Goal: Information Seeking & Learning: Learn about a topic

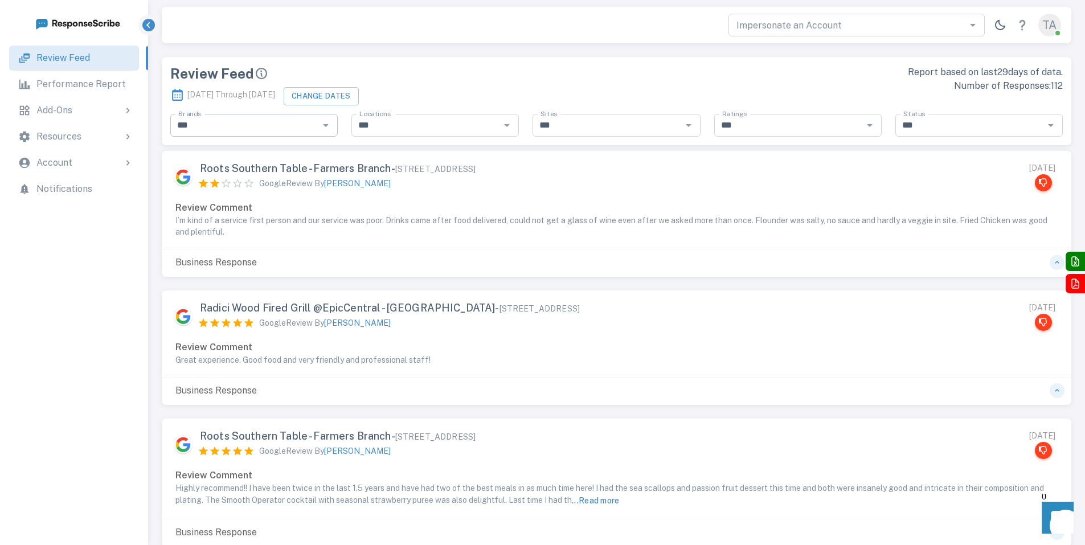
click at [323, 124] on icon "Open" at bounding box center [326, 125] width 14 height 14
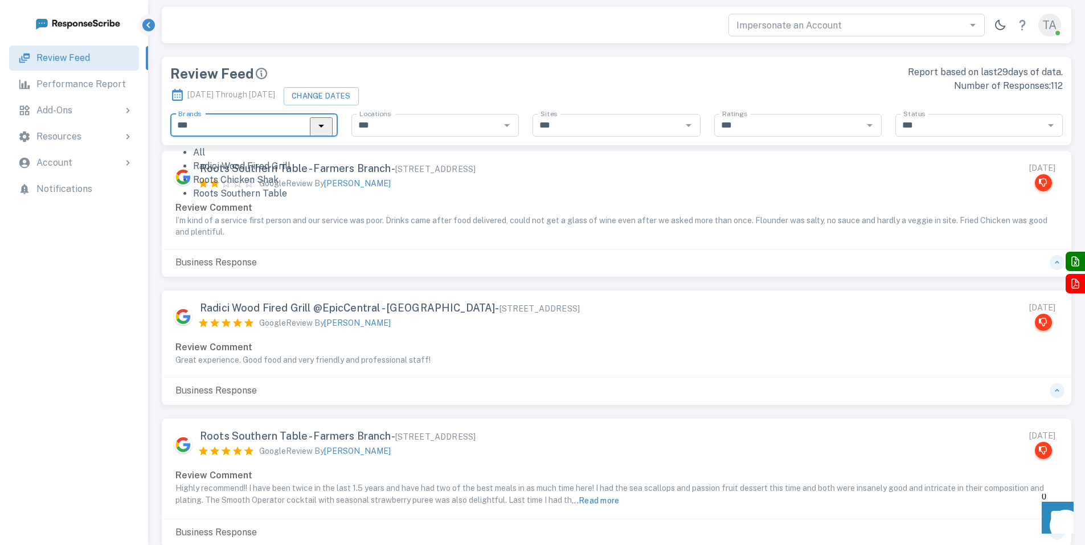
click at [262, 200] on li "Roots Southern Table" at bounding box center [265, 194] width 145 height 14
type input "**********"
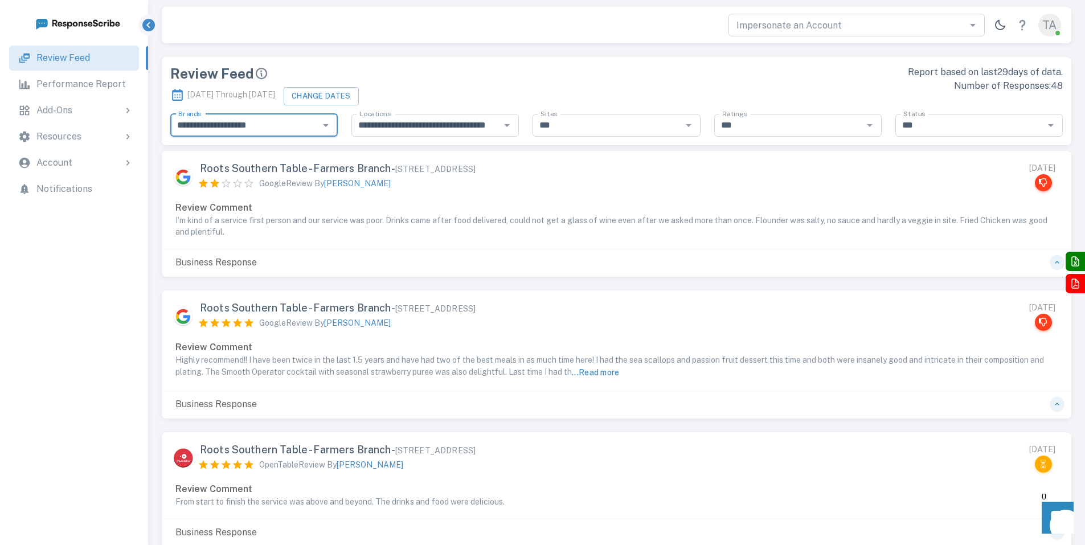
click at [319, 125] on icon "Open" at bounding box center [326, 125] width 14 height 14
click at [278, 173] on li "Radici Wood Fired Grill" at bounding box center [265, 166] width 145 height 14
type input "**********"
type input "***"
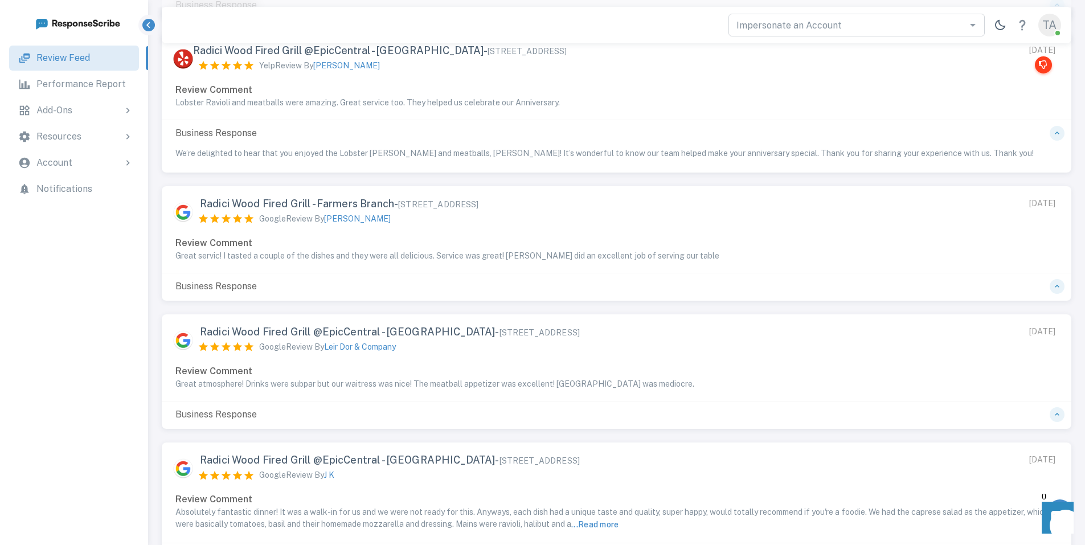
scroll to position [534, 0]
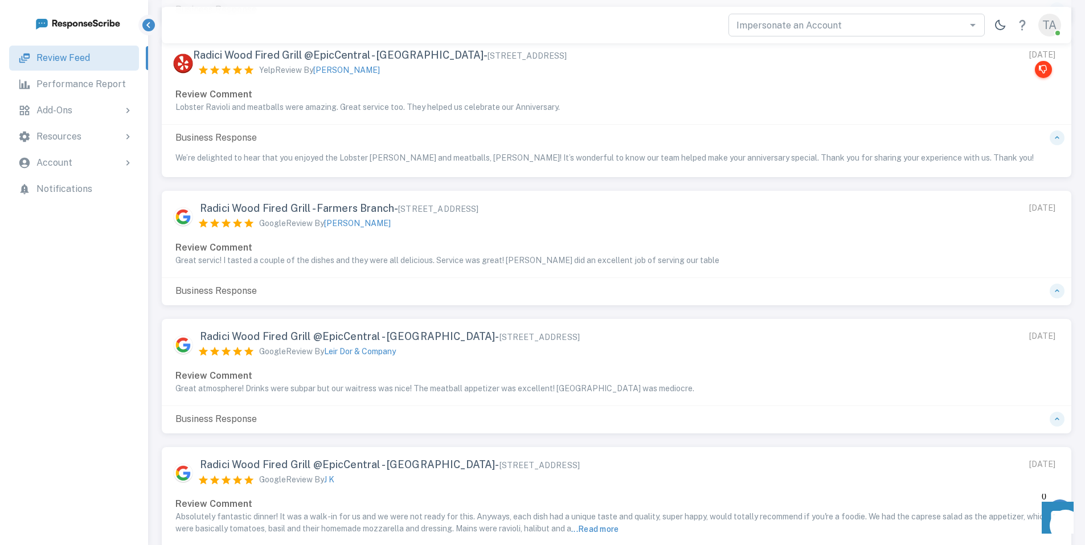
click at [88, 85] on p "Performance Report" at bounding box center [80, 84] width 89 height 14
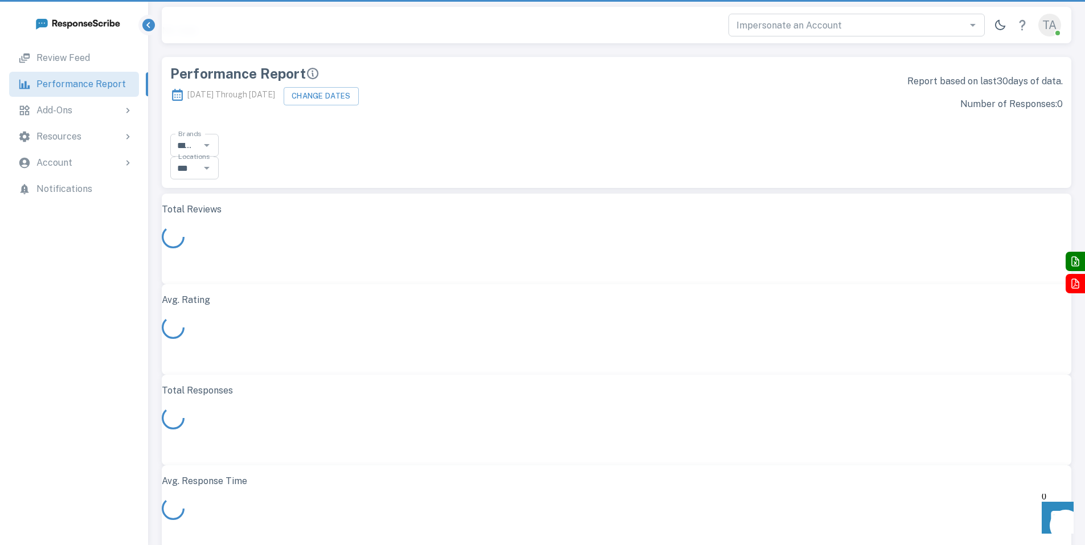
scroll to position [322, 901]
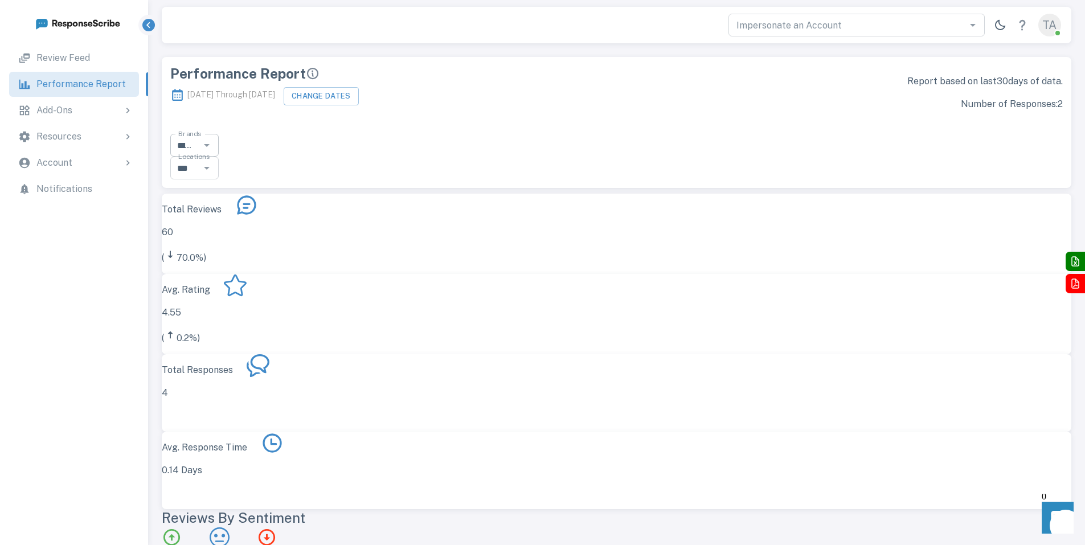
click at [214, 138] on icon "Open" at bounding box center [207, 145] width 14 height 14
click at [691, 147] on li "All" at bounding box center [741, 147] width 190 height 14
type input "***"
click at [278, 527] on icon "1-2 star reviews" at bounding box center [268, 537] width 20 height 20
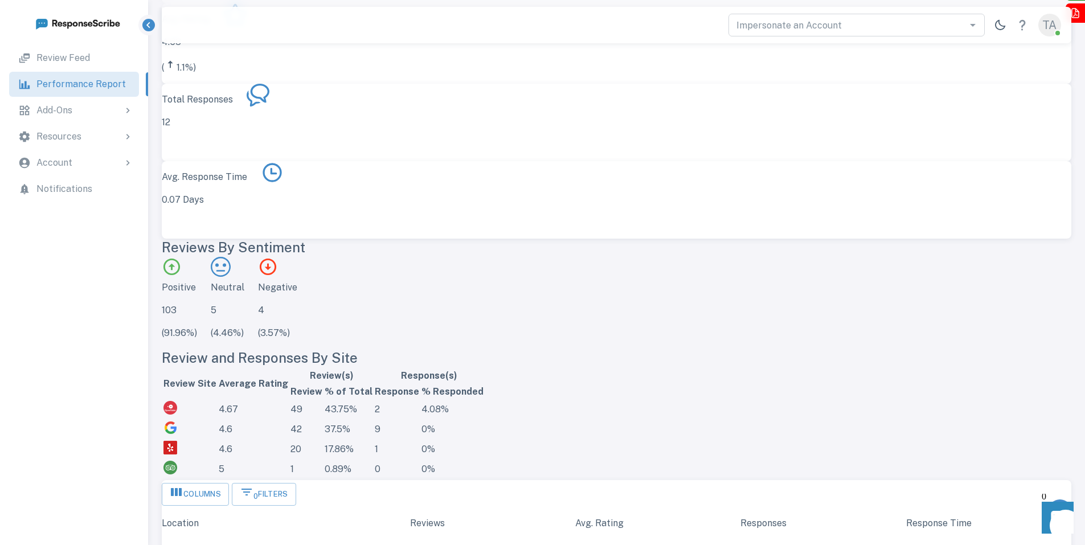
scroll to position [342, 0]
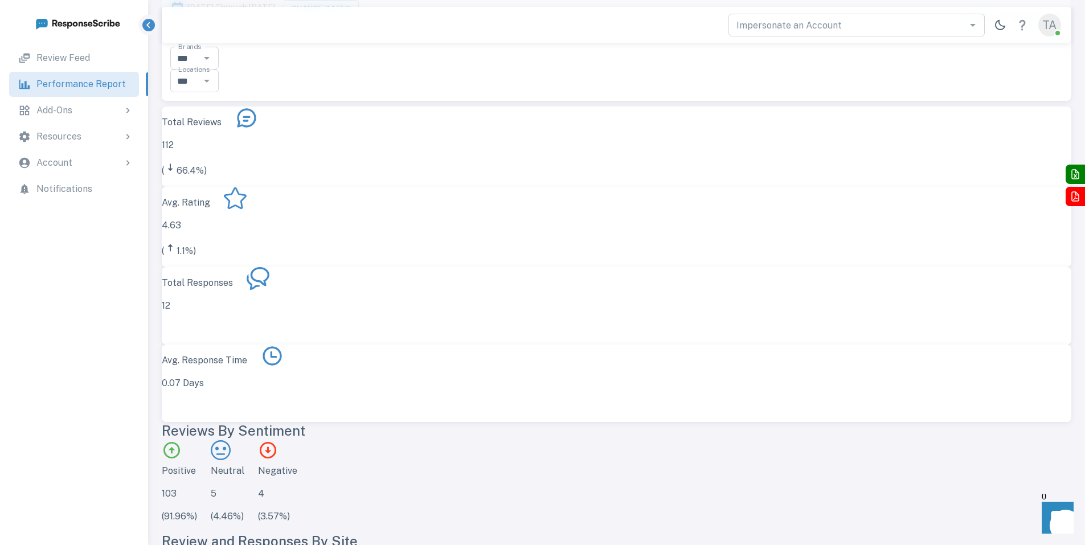
scroll to position [171, 0]
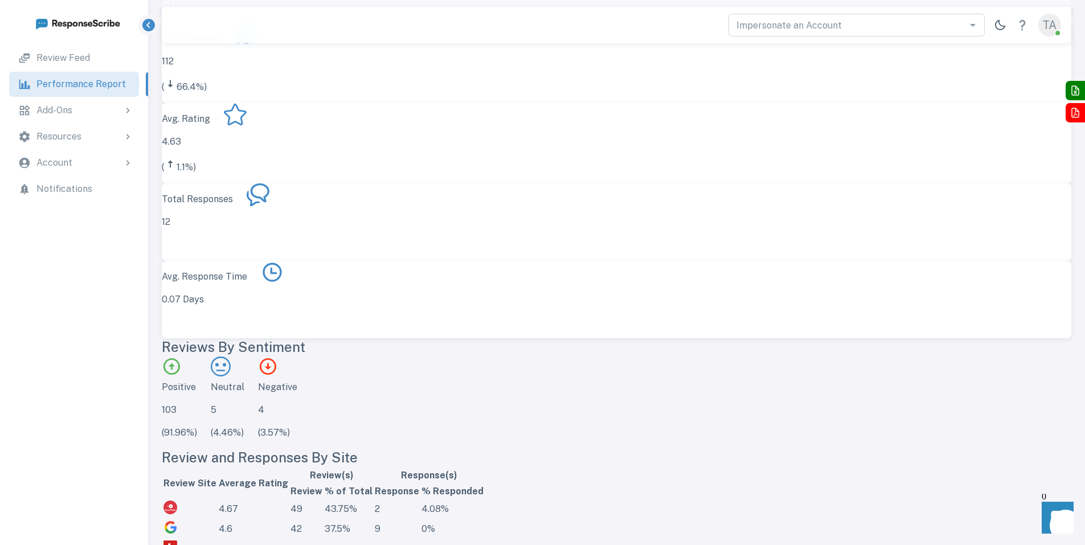
click at [217, 500] on td "simple table" at bounding box center [190, 509] width 54 height 19
click at [177, 500] on img "simple table" at bounding box center [170, 507] width 14 height 14
click at [289, 500] on td "4.67" at bounding box center [253, 509] width 71 height 19
click at [420, 500] on td "2" at bounding box center [397, 509] width 46 height 19
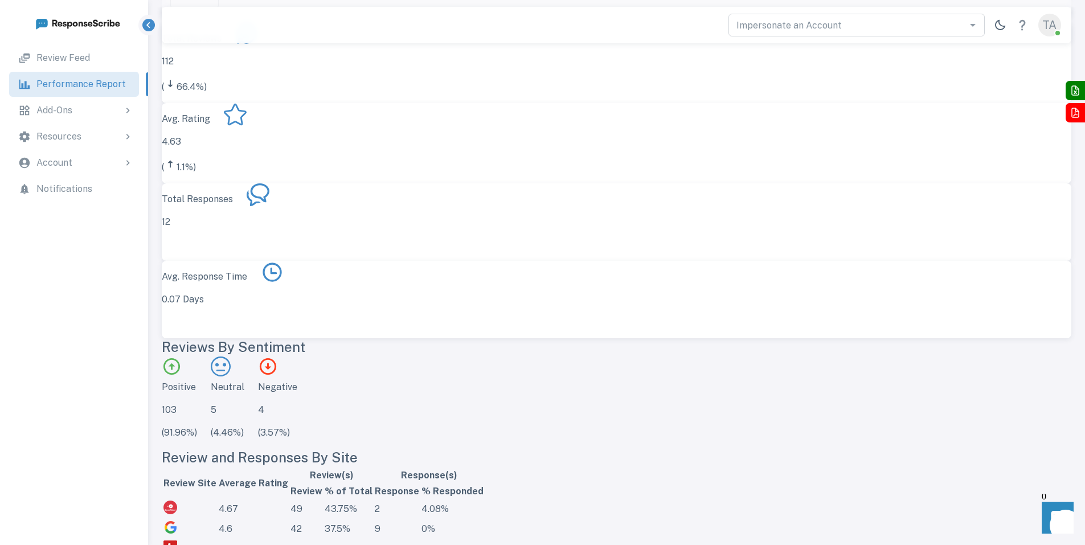
click at [420, 500] on td "2" at bounding box center [397, 509] width 46 height 19
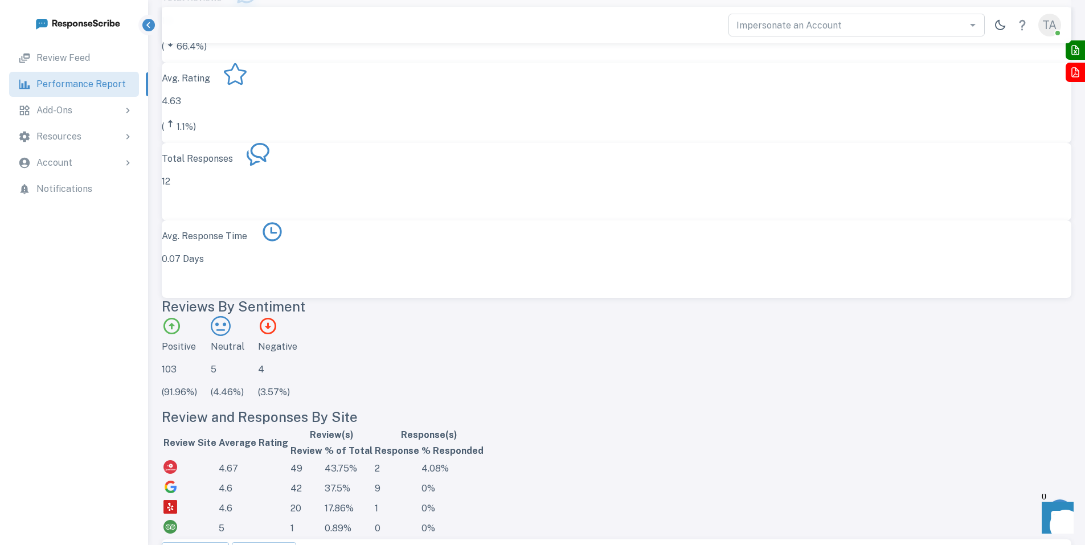
scroll to position [285, 0]
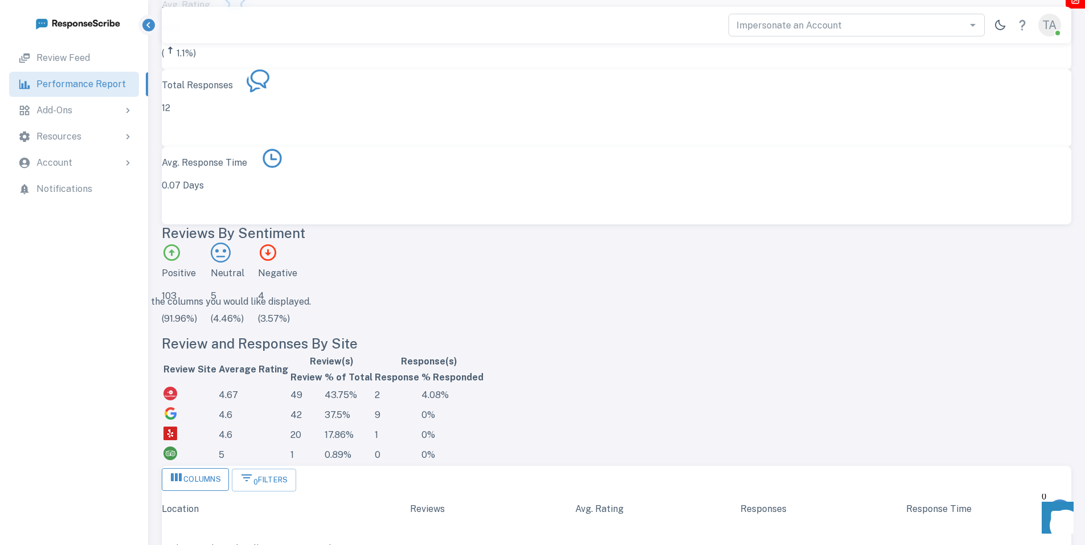
click at [218, 468] on button "Columns" at bounding box center [195, 479] width 67 height 23
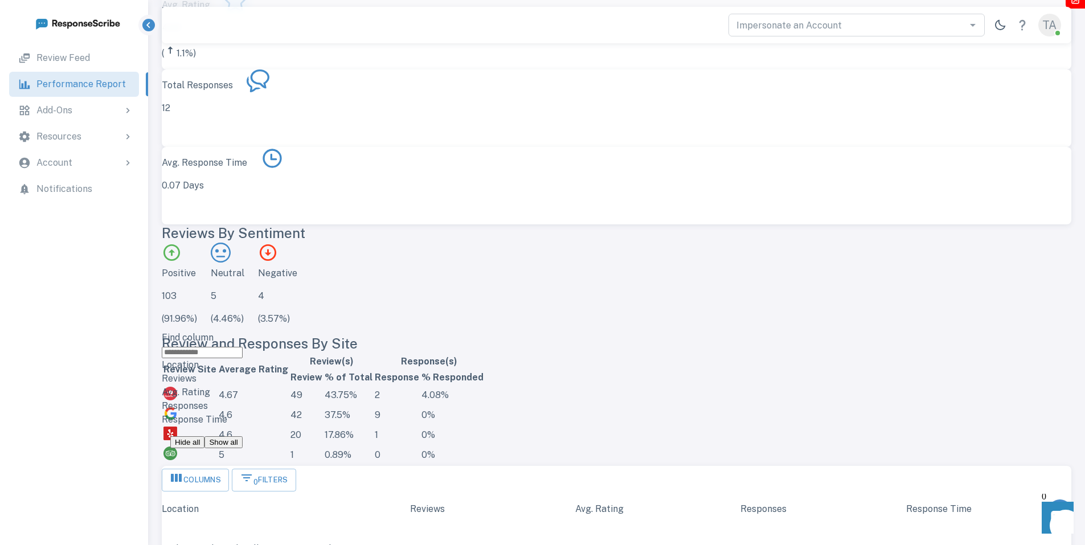
click at [380, 466] on div "Columns 0 Filters" at bounding box center [616, 480] width 909 height 28
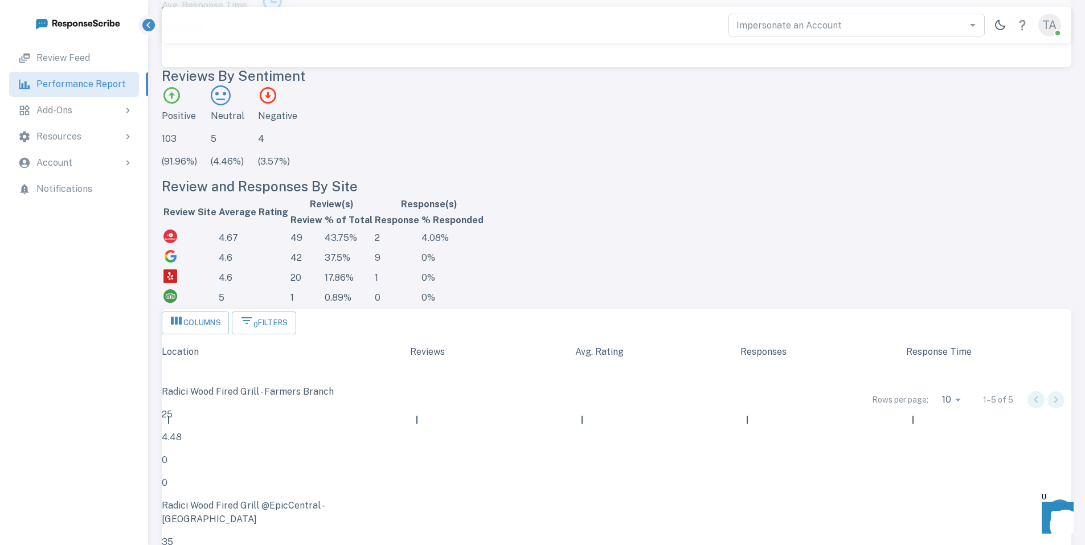
scroll to position [448, 0]
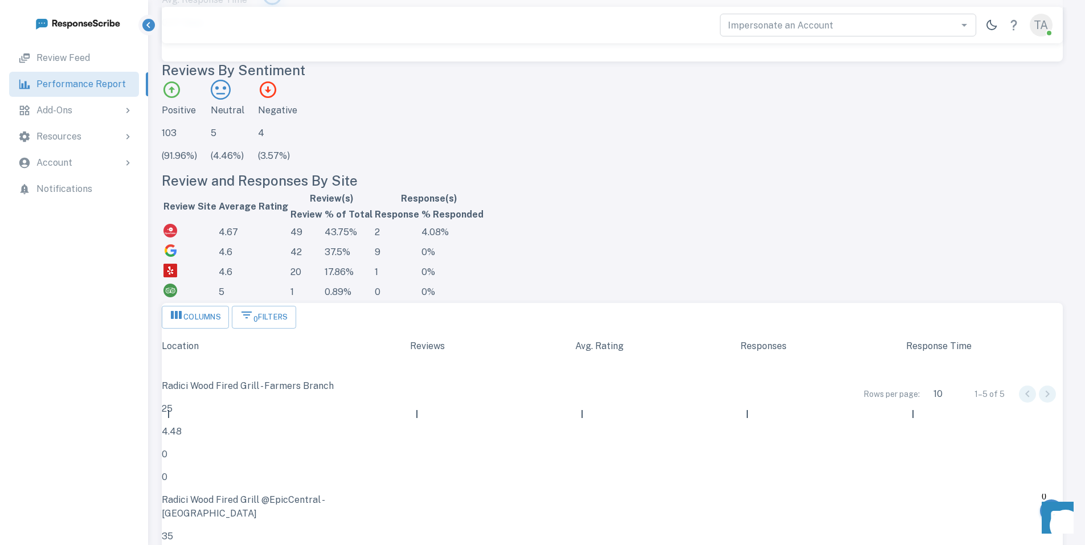
click at [950, 491] on body "Review Feed Performance Report Add-Ons Widgets Resources Review Sites Logins Us…" at bounding box center [542, 172] width 1085 height 1240
type input "**"
click at [85, 56] on p "Review Feed" at bounding box center [63, 58] width 54 height 14
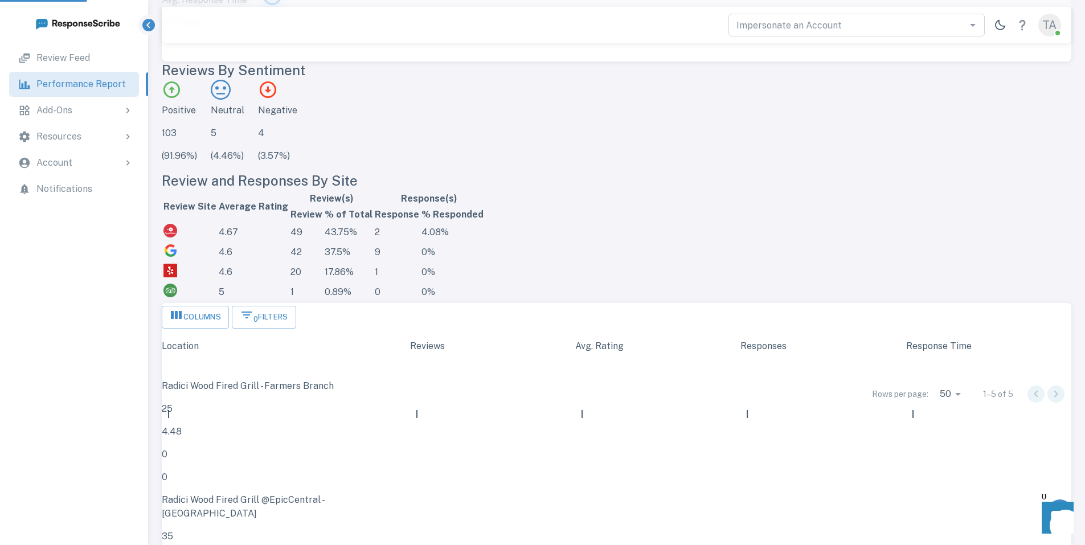
scroll to position [0, 0]
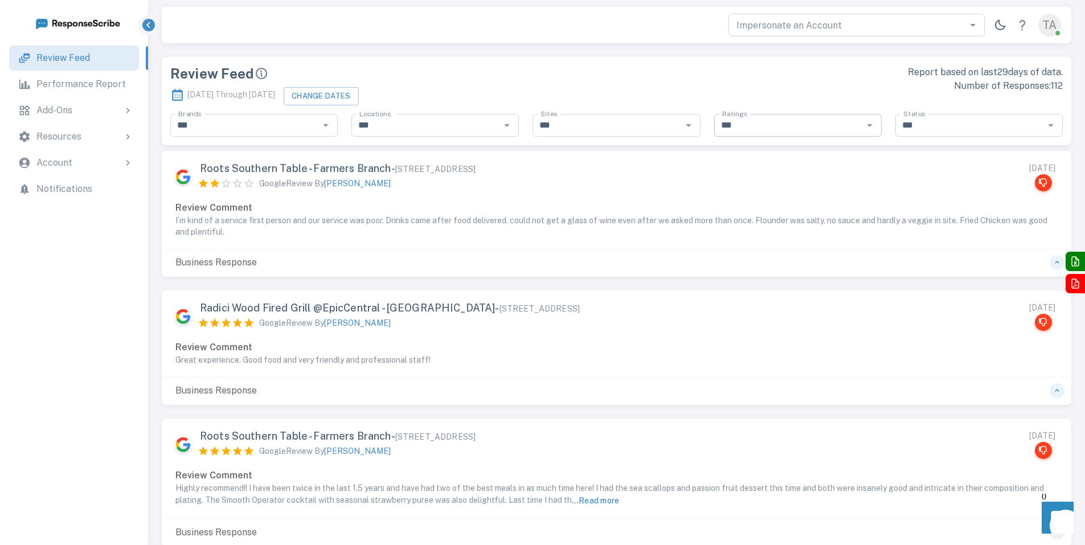
click at [843, 130] on input "***" at bounding box center [788, 125] width 142 height 16
click at [778, 173] on li "1" at bounding box center [809, 166] width 145 height 14
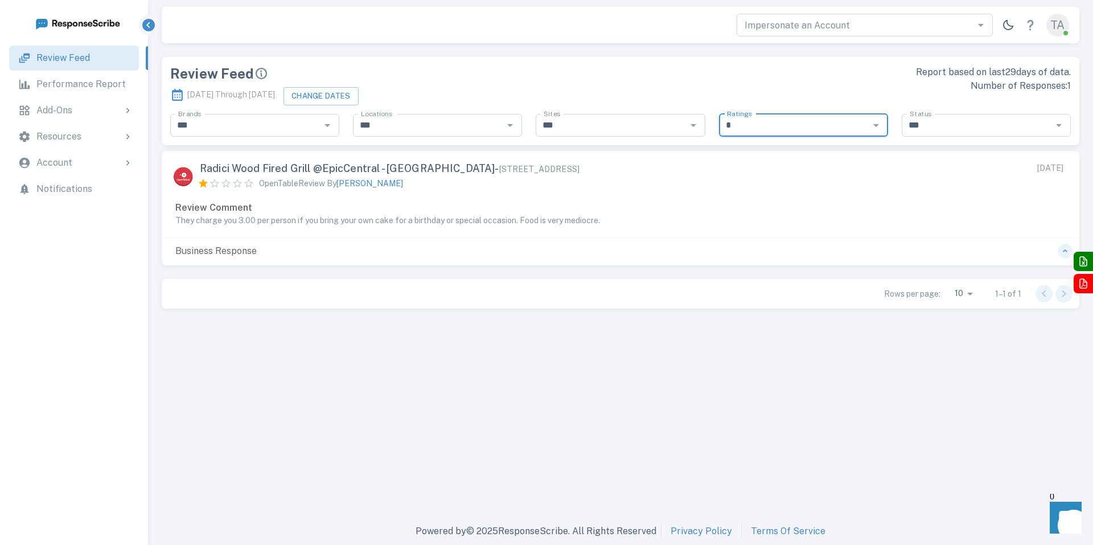
click at [881, 130] on icon "Open" at bounding box center [876, 125] width 14 height 14
click at [232, 253] on p "Business Response" at bounding box center [216, 251] width 95 height 14
click at [273, 247] on div "Business Response" at bounding box center [621, 248] width 904 height 20
click at [879, 128] on icon "Open" at bounding box center [876, 125] width 14 height 14
click at [779, 173] on li "2" at bounding box center [815, 166] width 146 height 14
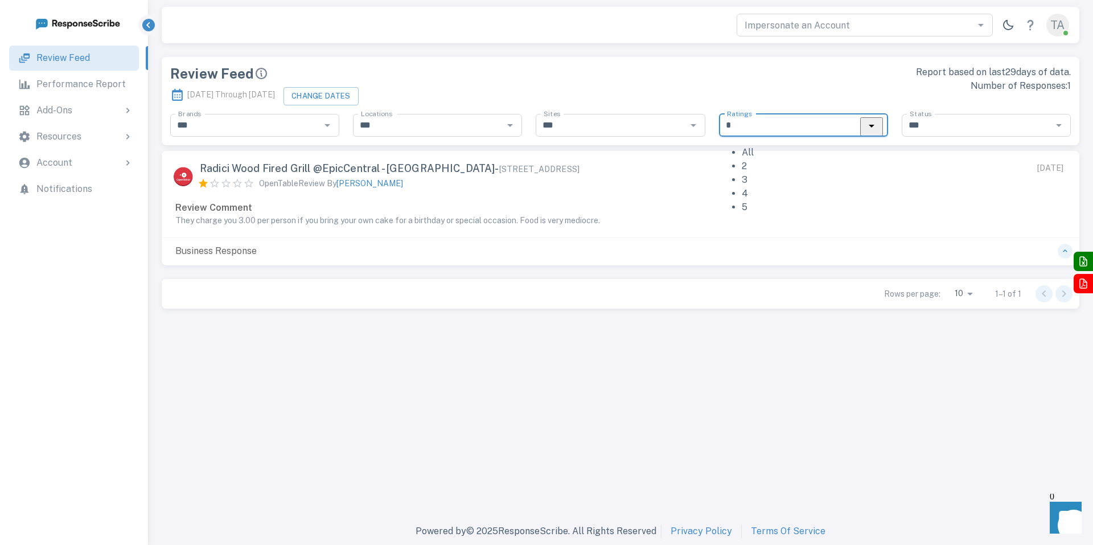
type input "*"
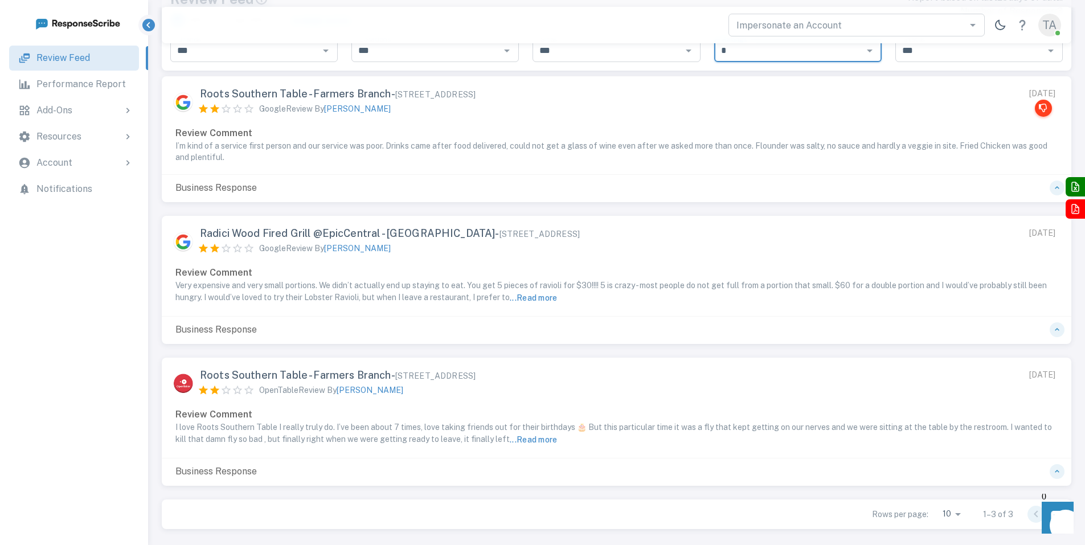
scroll to position [100, 0]
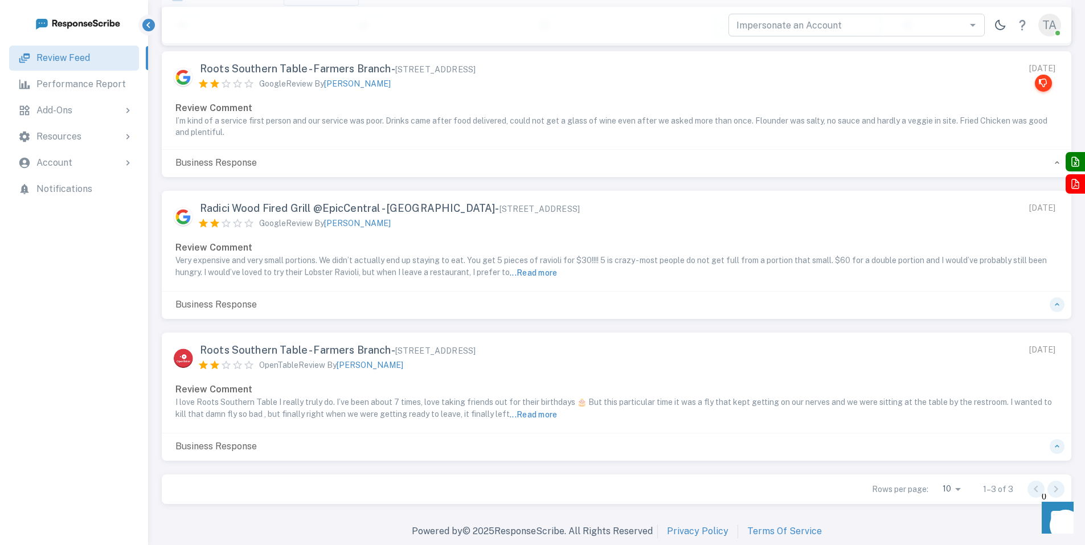
click at [1058, 162] on icon "button" at bounding box center [1056, 162] width 9 height 9
click at [1056, 162] on icon "button" at bounding box center [1057, 163] width 5 height 3
click at [548, 416] on button "... Read more" at bounding box center [534, 414] width 48 height 14
click at [548, 272] on button "... Read more" at bounding box center [534, 274] width 48 height 14
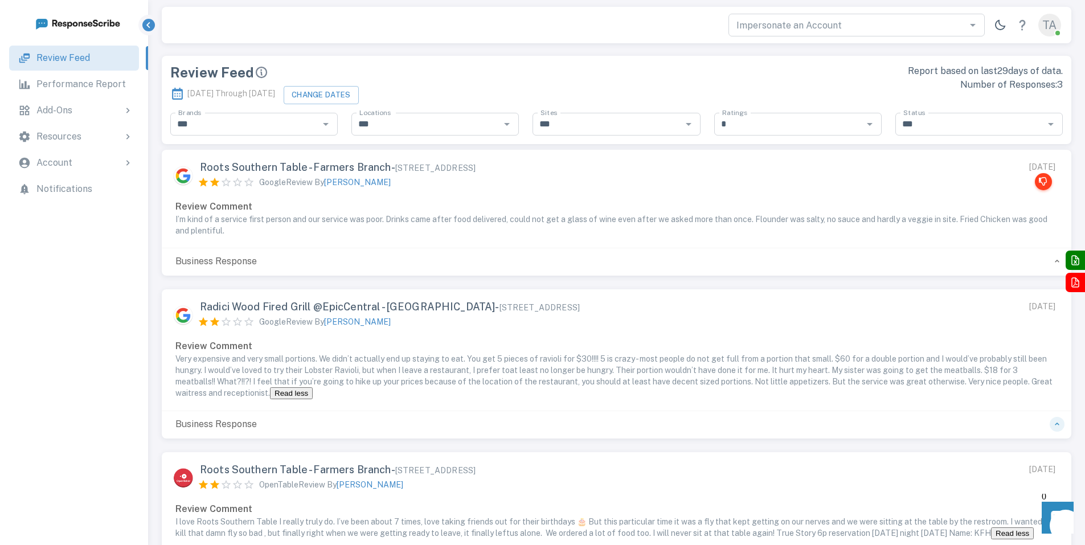
scroll to position [0, 0]
click at [114, 165] on div "Account" at bounding box center [84, 163] width 97 height 14
click at [72, 245] on div "Brands" at bounding box center [94, 245] width 89 height 14
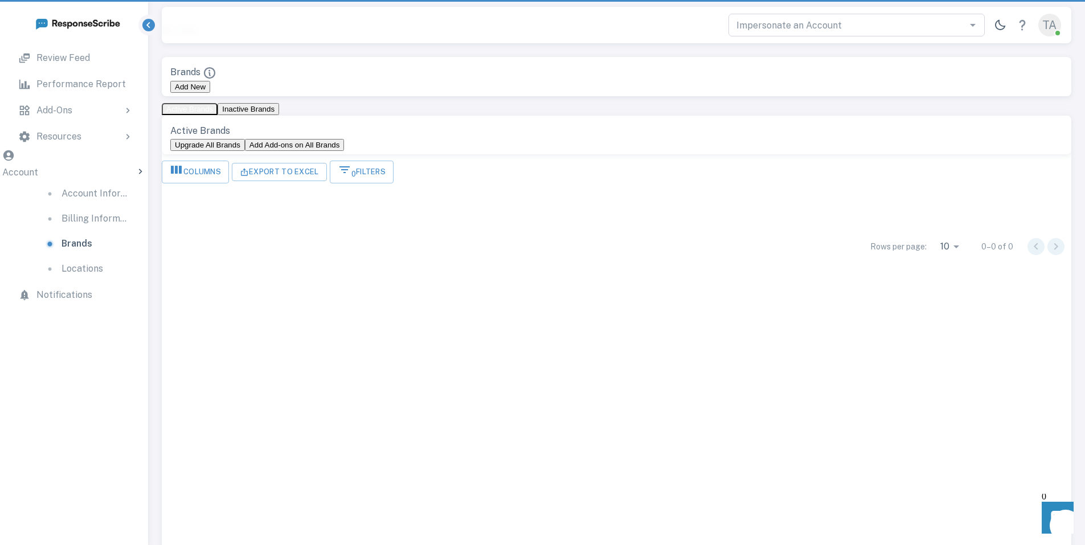
scroll to position [322, 901]
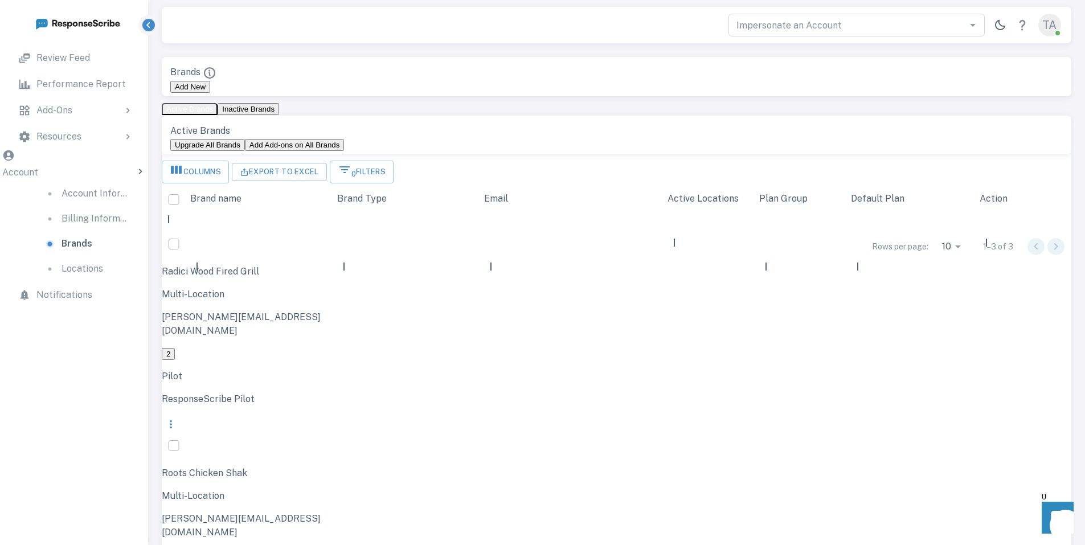
click at [68, 262] on p "Locations" at bounding box center [82, 269] width 42 height 14
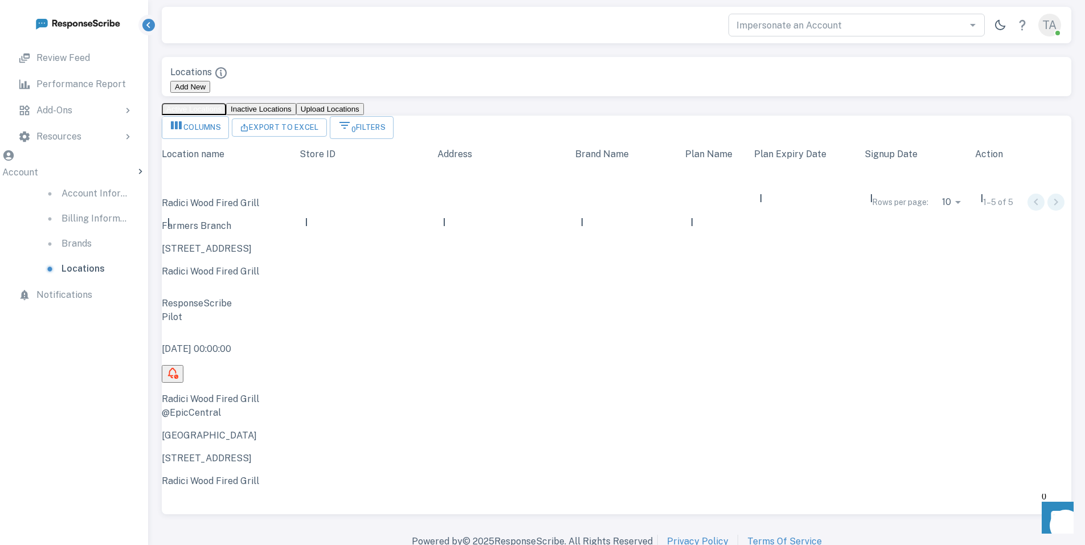
click at [77, 113] on div "Add-Ons" at bounding box center [84, 111] width 97 height 14
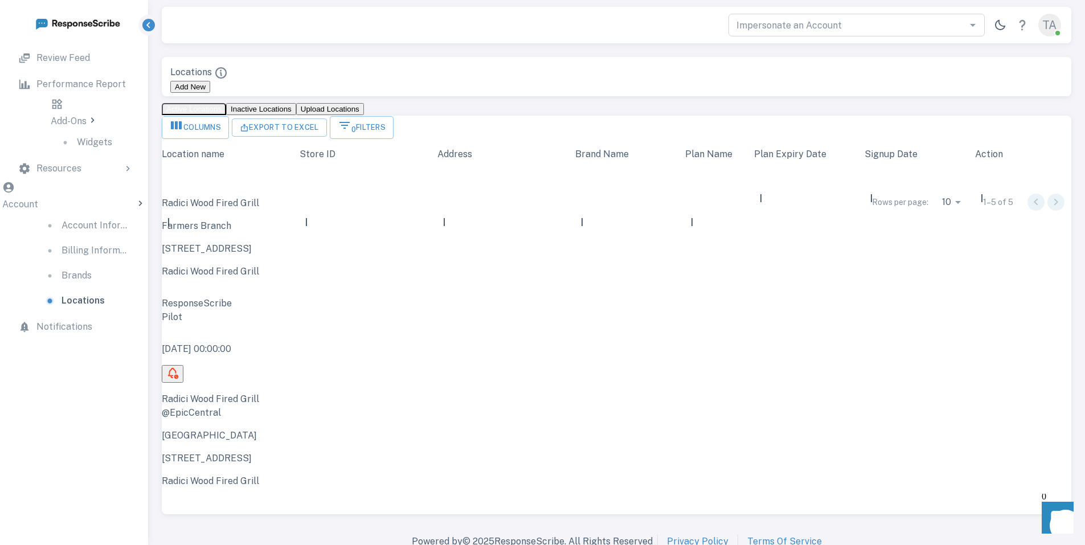
click at [77, 136] on p "Widgets" at bounding box center [94, 143] width 35 height 14
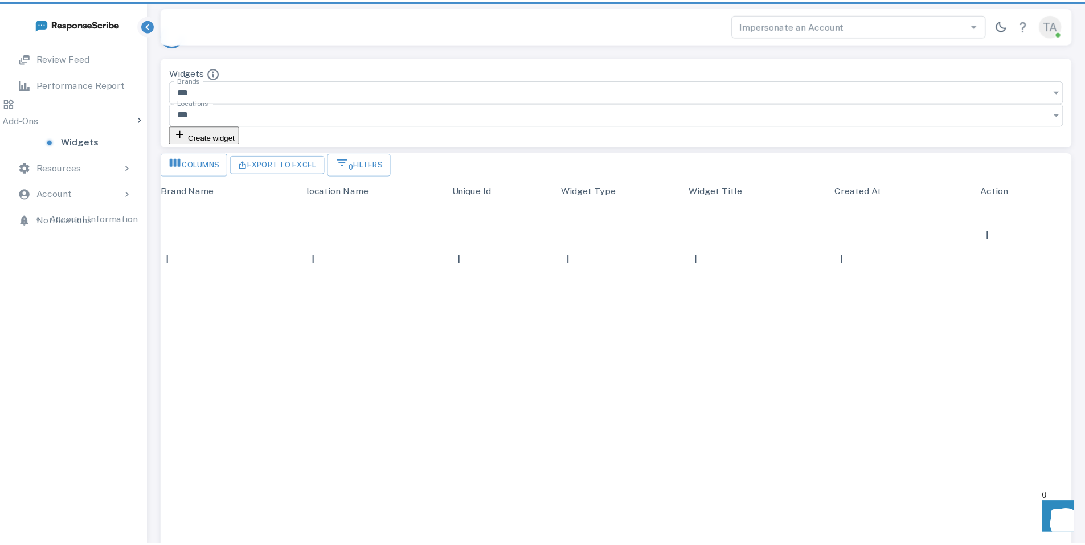
scroll to position [351, 909]
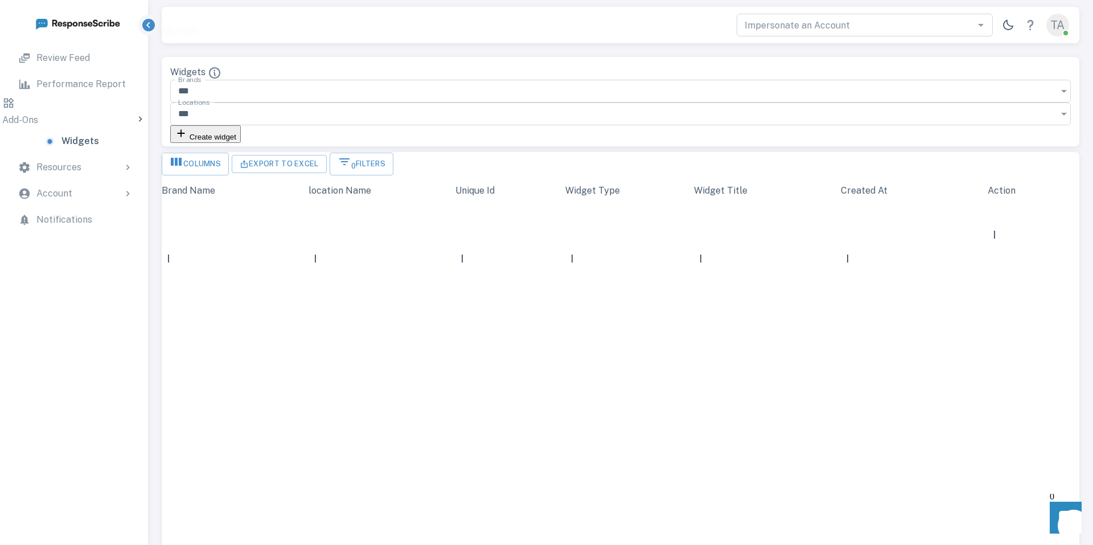
click at [79, 88] on p "Performance Report" at bounding box center [80, 84] width 89 height 14
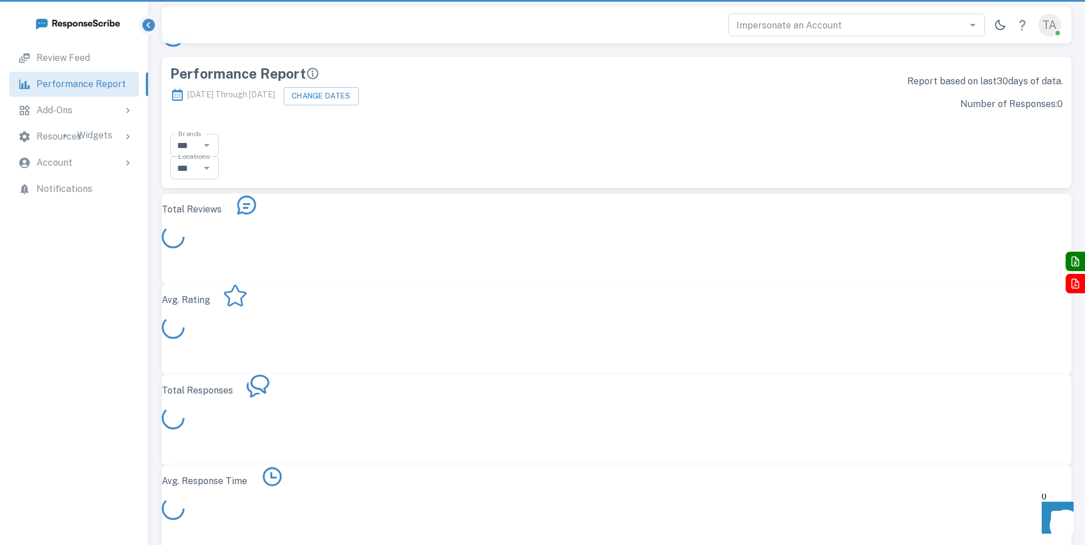
scroll to position [322, 901]
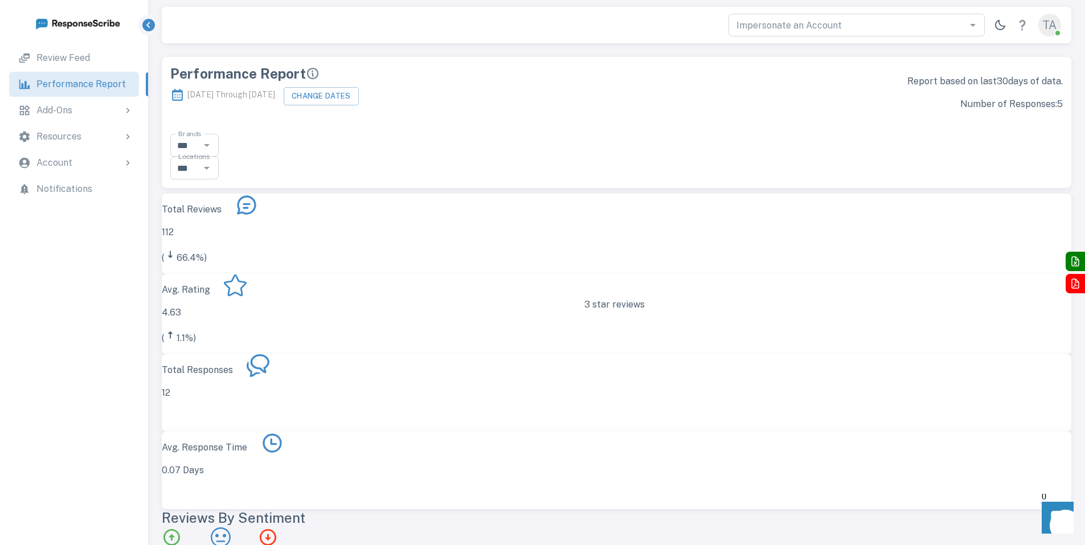
click at [244, 527] on div "3 star reviews" at bounding box center [228, 539] width 34 height 24
click at [225, 540] on icon "3 star reviews" at bounding box center [220, 540] width 9 height 1
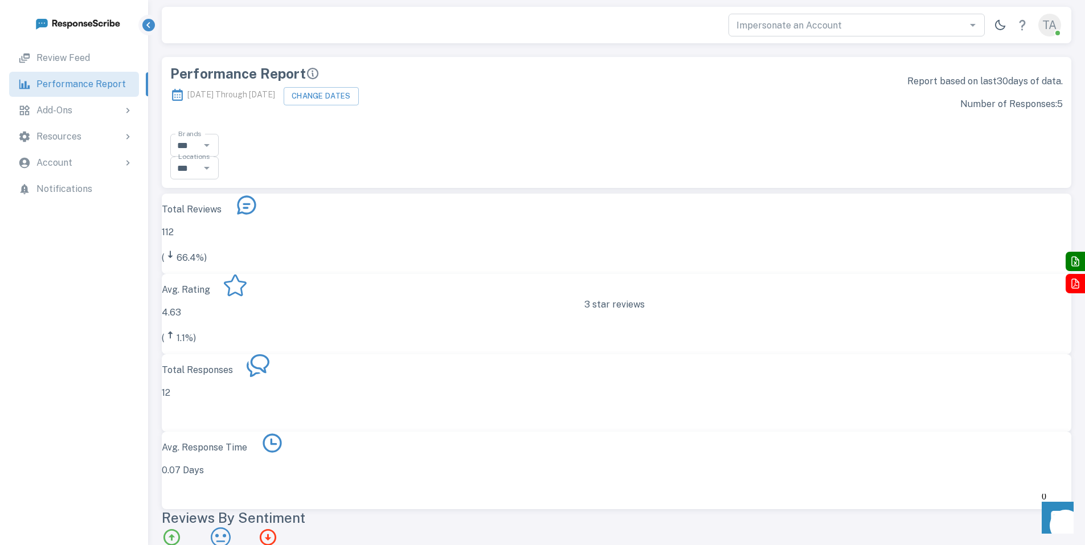
click at [76, 61] on p "Review Feed" at bounding box center [63, 58] width 54 height 14
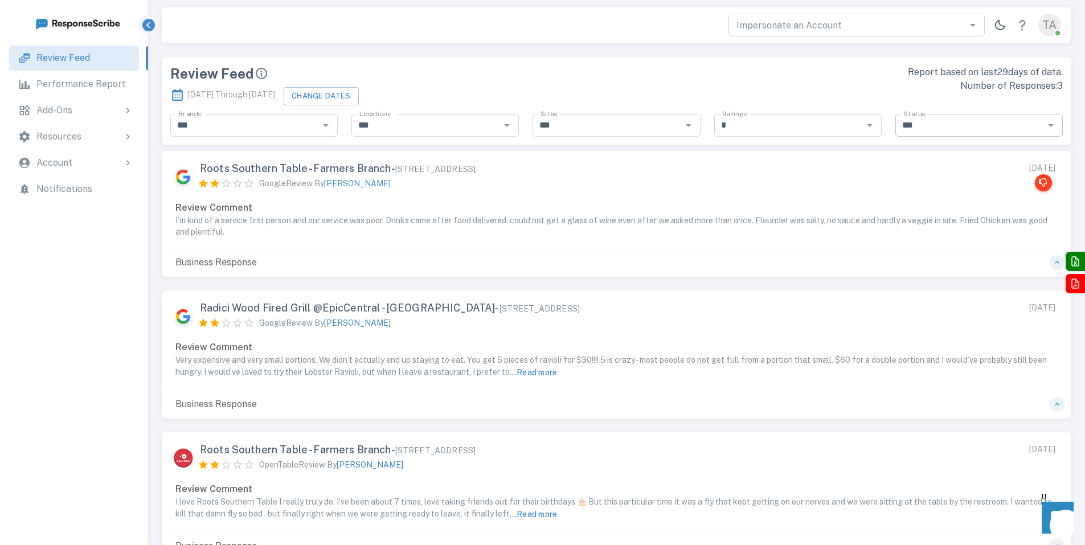
click at [991, 129] on input "***" at bounding box center [969, 125] width 142 height 16
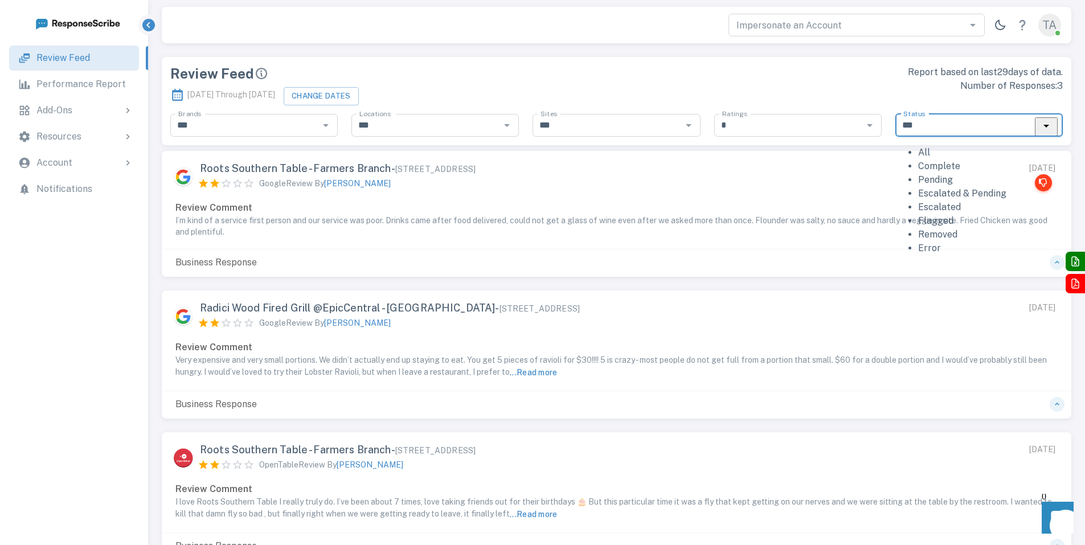
click at [869, 92] on p "Number of Responses: 3" at bounding box center [843, 86] width 440 height 14
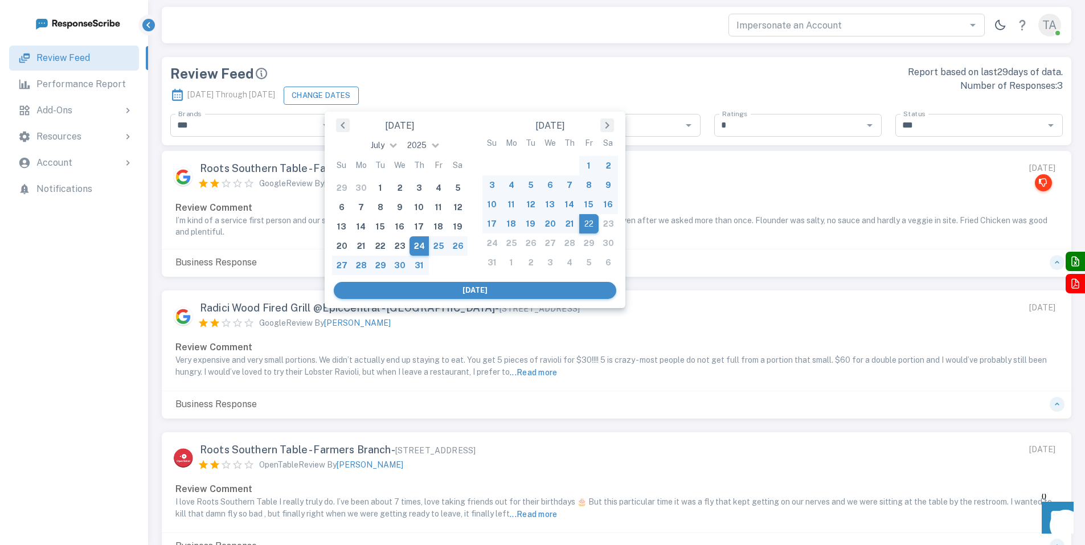
click at [359, 97] on button "Change Dates" at bounding box center [321, 96] width 75 height 18
click at [438, 76] on div "Review Feed" at bounding box center [390, 73] width 440 height 16
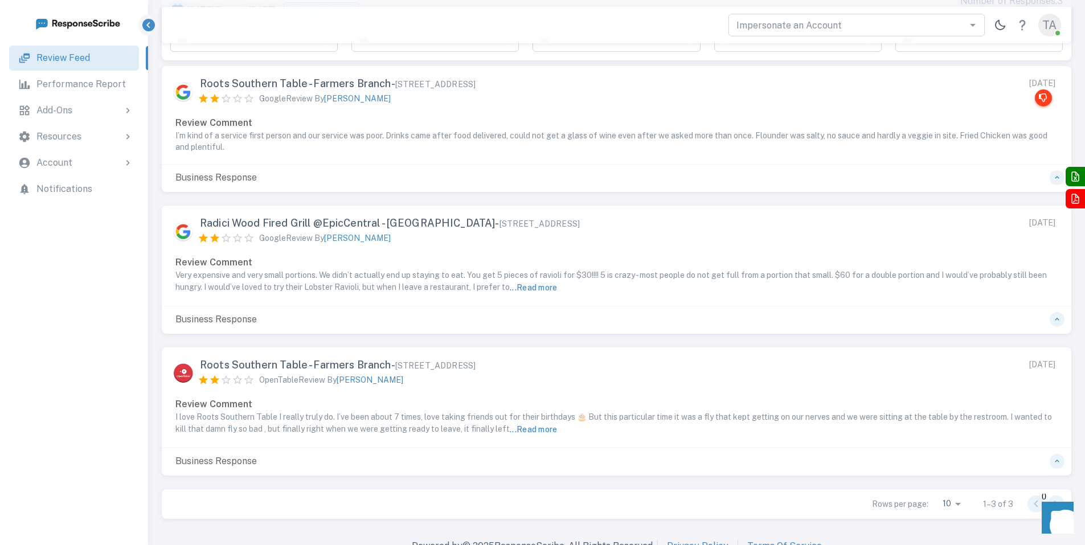
scroll to position [100, 0]
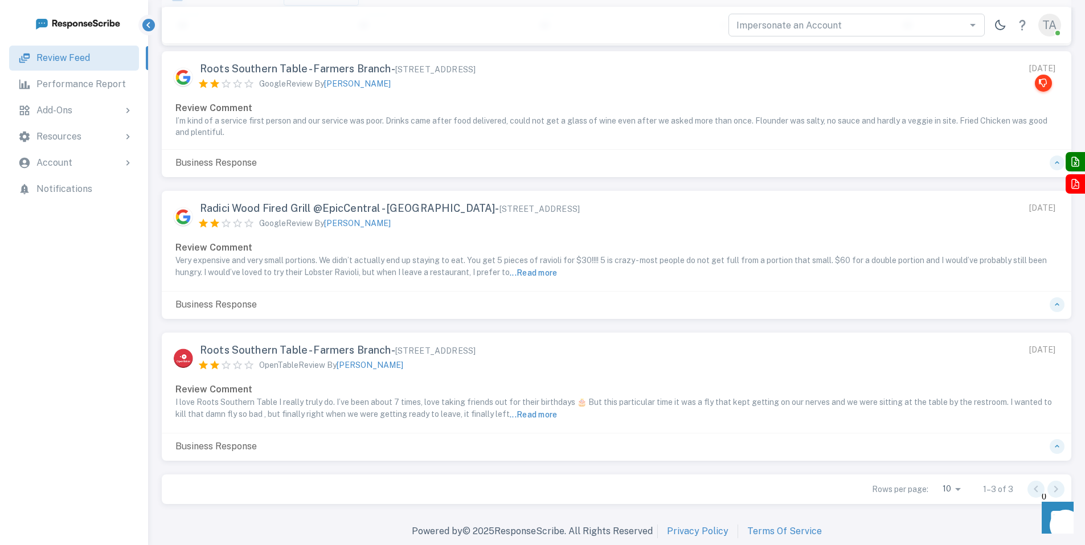
click at [958, 491] on body "Review Feed Performance Report Add-Ons Widgets Resources Review Sites Logins Us…" at bounding box center [542, 222] width 1085 height 645
type input "***"
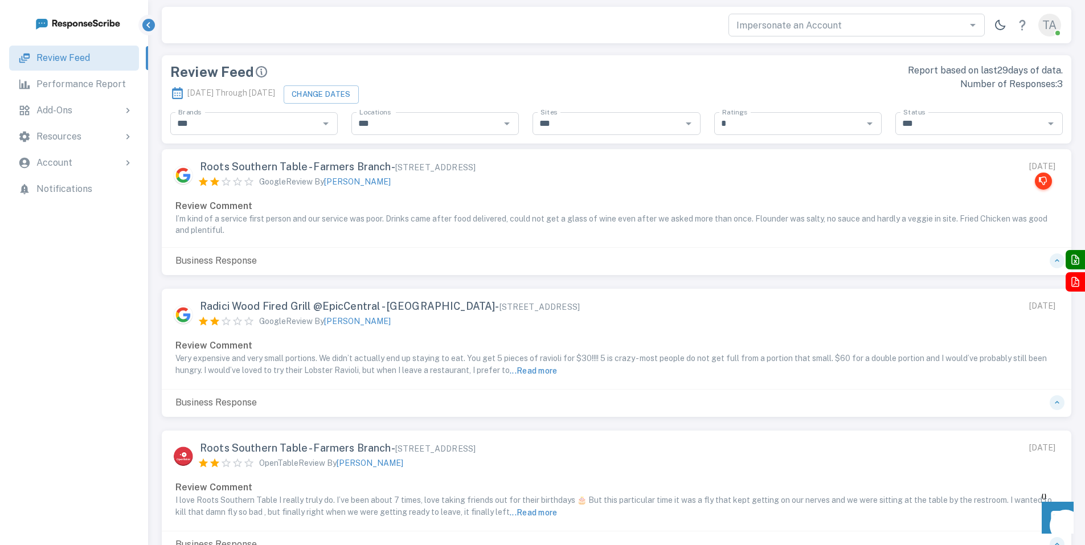
scroll to position [0, 0]
click at [817, 129] on input "*" at bounding box center [788, 125] width 142 height 16
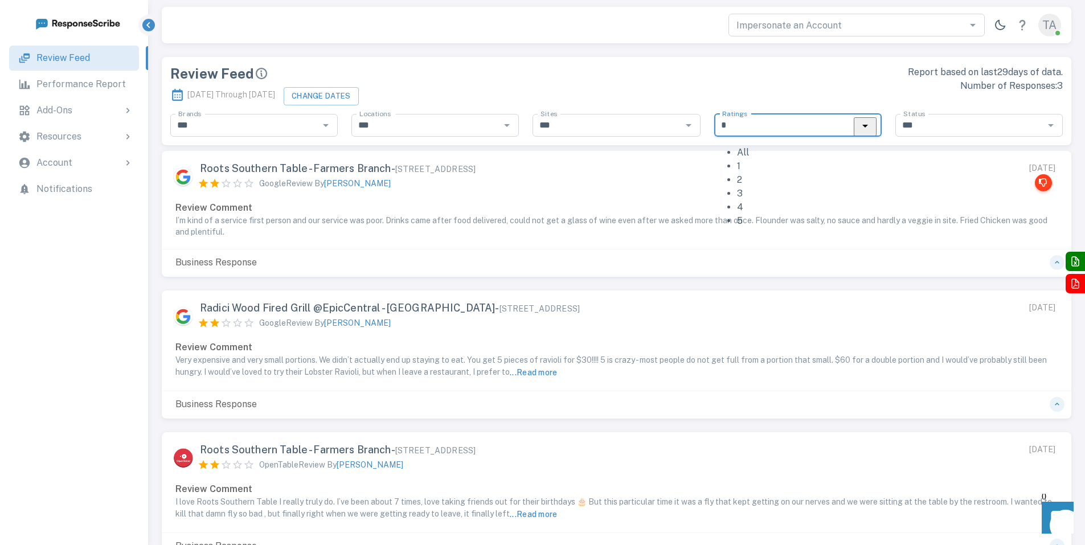
click at [786, 150] on li "All" at bounding box center [809, 153] width 145 height 14
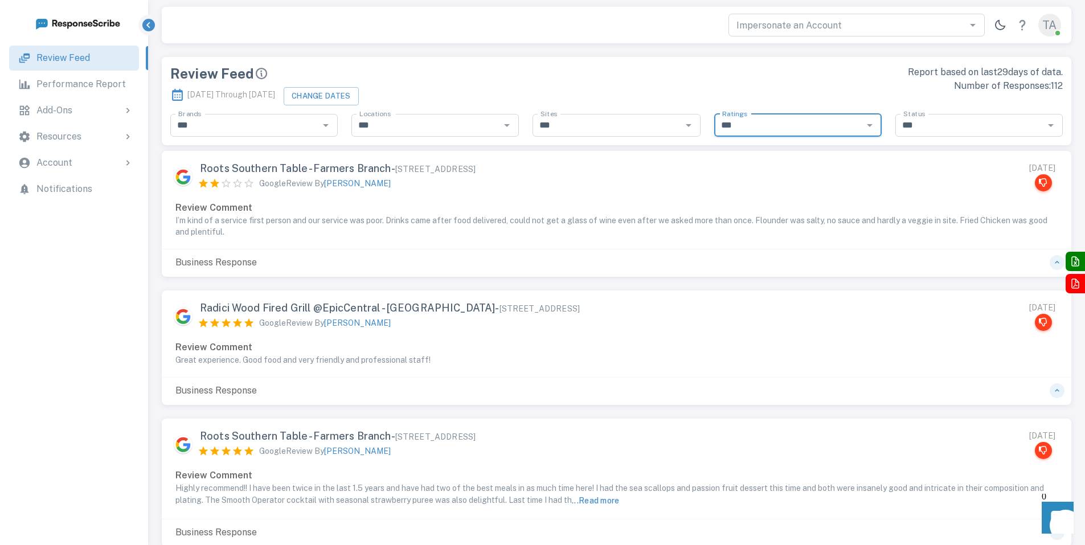
click at [854, 119] on input "***" at bounding box center [788, 125] width 142 height 16
click at [774, 170] on li "2" at bounding box center [809, 166] width 145 height 14
type input "*"
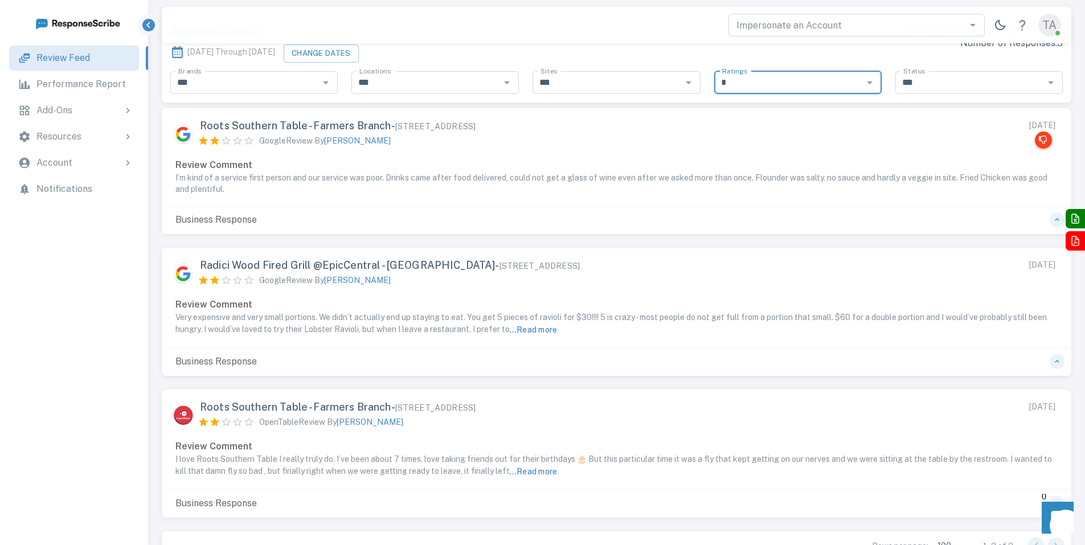
scroll to position [100, 0]
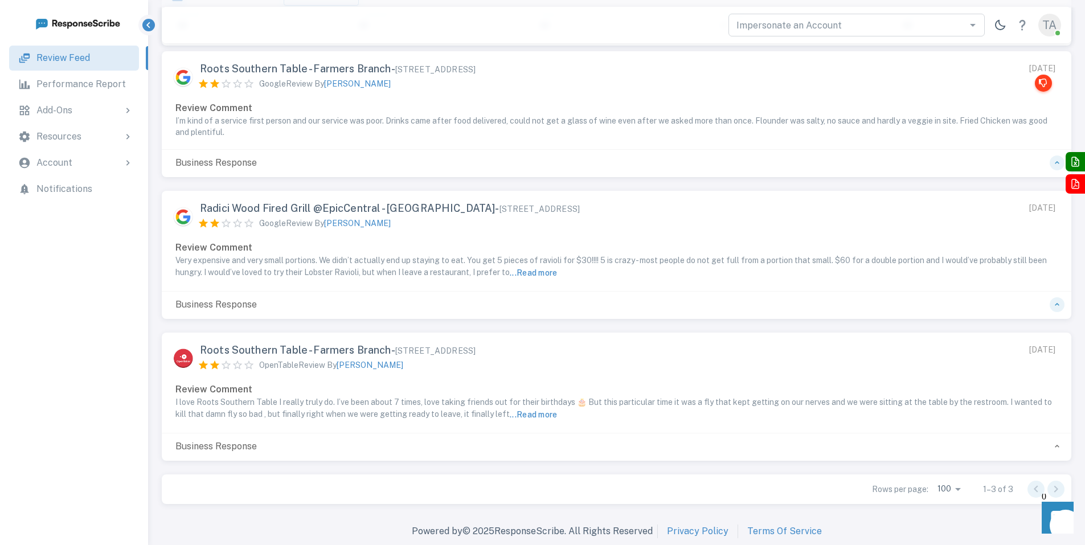
click at [1060, 447] on icon "button" at bounding box center [1056, 446] width 9 height 9
click at [1057, 446] on icon "button" at bounding box center [1056, 446] width 9 height 9
drag, startPoint x: 202, startPoint y: 206, endPoint x: 450, endPoint y: 206, distance: 247.7
click at [450, 206] on span "Radici Wood Fired Grill @EpicCentral - [GEOGRAPHIC_DATA] - [STREET_ADDRESS]" at bounding box center [390, 208] width 380 height 13
copy span "Radici Wood Fired Grill @EpicCentral - [GEOGRAPHIC_DATA]"
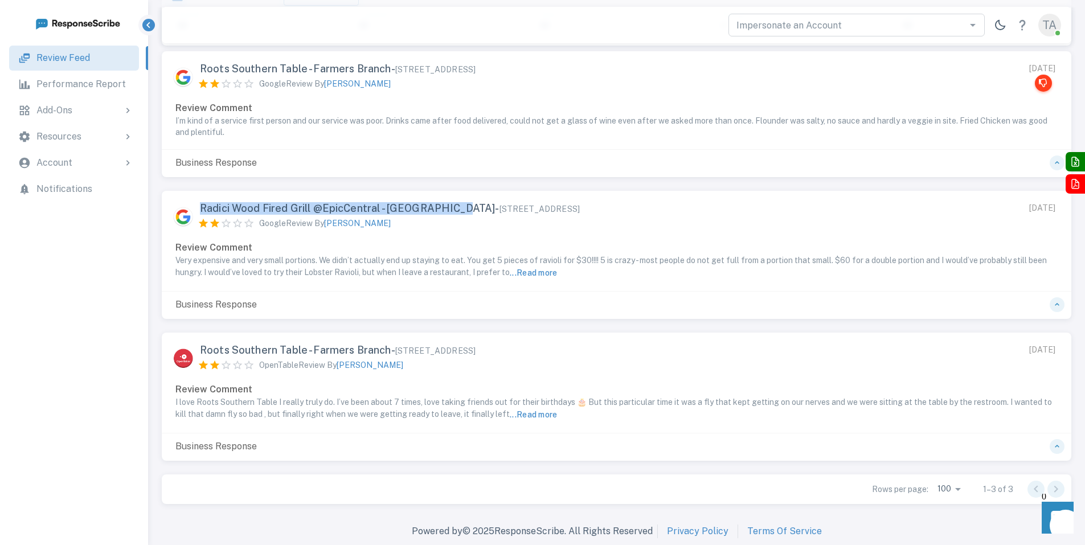
copy span "Radici Wood Fired Grill @EpicCentral - [GEOGRAPHIC_DATA]"
click at [499, 206] on span "[STREET_ADDRESS]" at bounding box center [539, 208] width 80 height 9
click at [252, 266] on p "Very expensive and very small portions. We didn’t actually end up staying to ea…" at bounding box center [616, 267] width 882 height 25
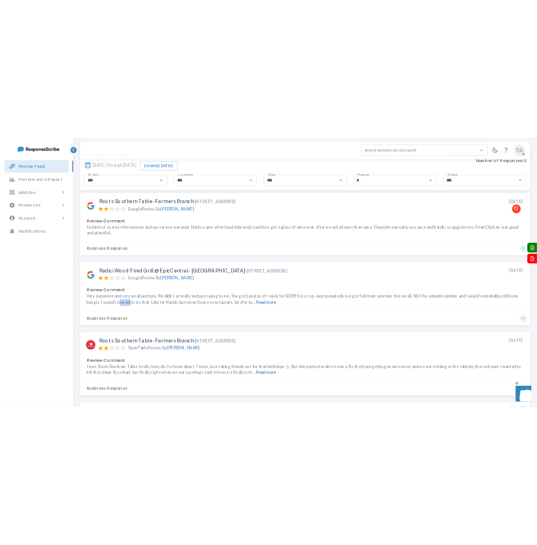
scroll to position [0, 0]
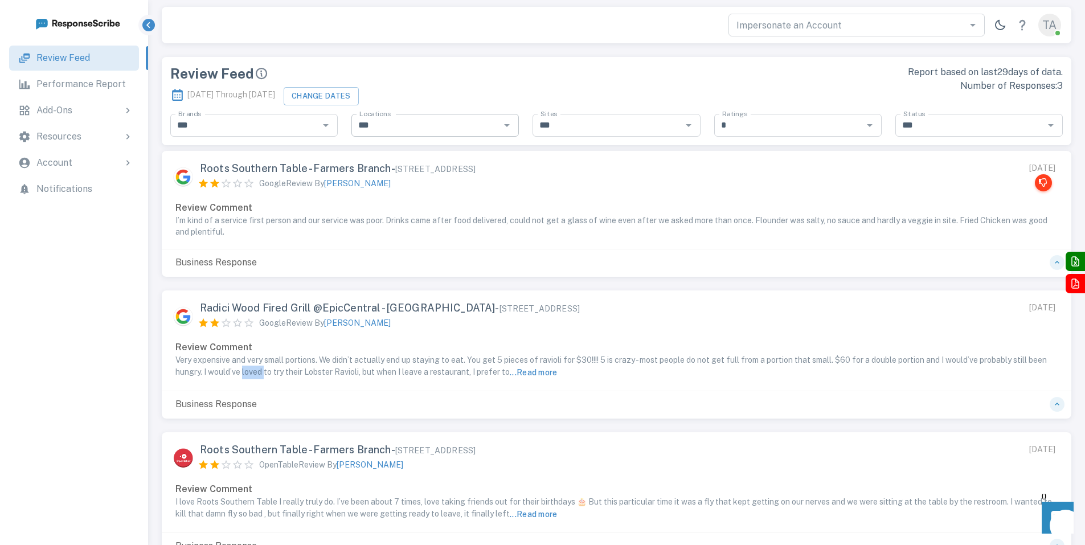
click at [504, 125] on icon "Open" at bounding box center [507, 125] width 14 height 14
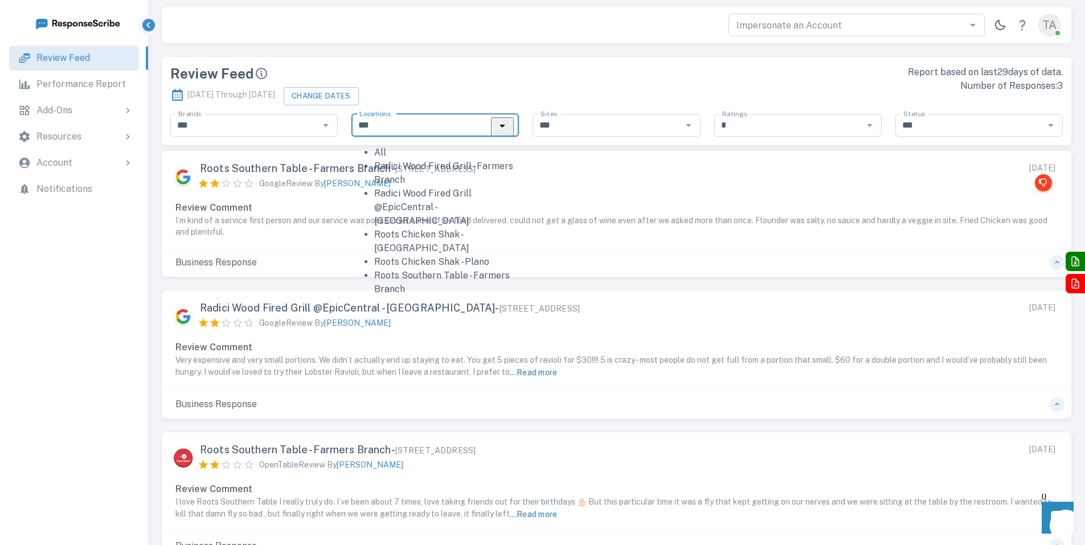
click at [477, 220] on li "Radici Wood Fired Grill @EpicCentral - [GEOGRAPHIC_DATA]" at bounding box center [446, 207] width 145 height 41
type input "**********"
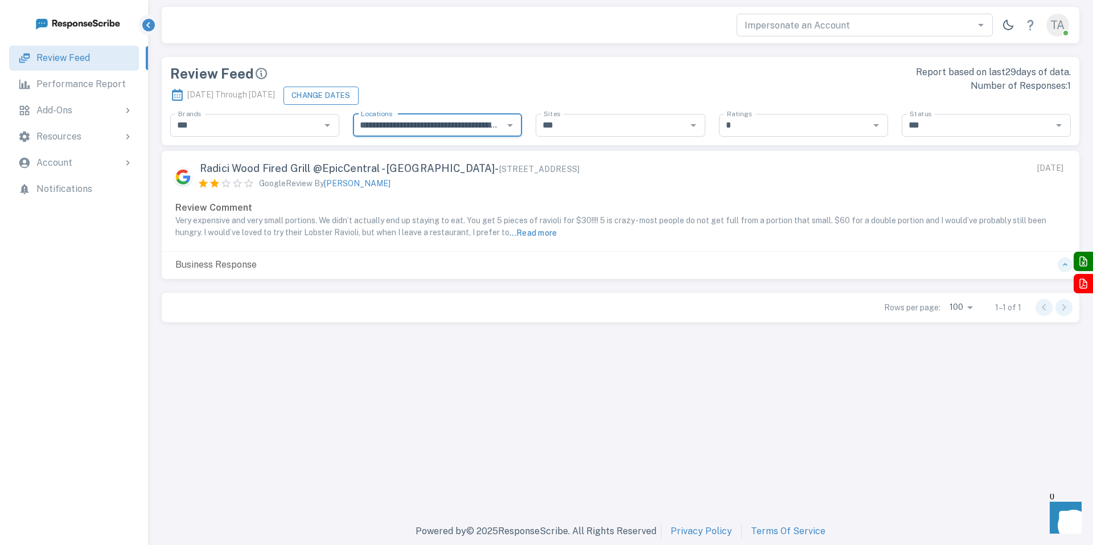
click at [359, 96] on button "Change Dates" at bounding box center [321, 96] width 75 height 18
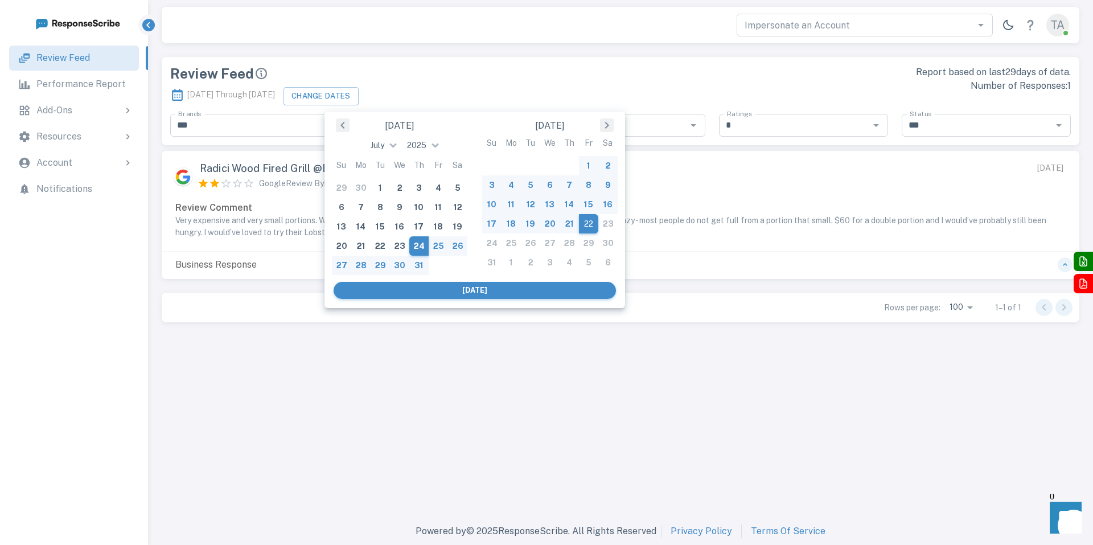
click at [346, 129] on button "Previous Month" at bounding box center [343, 125] width 14 height 14
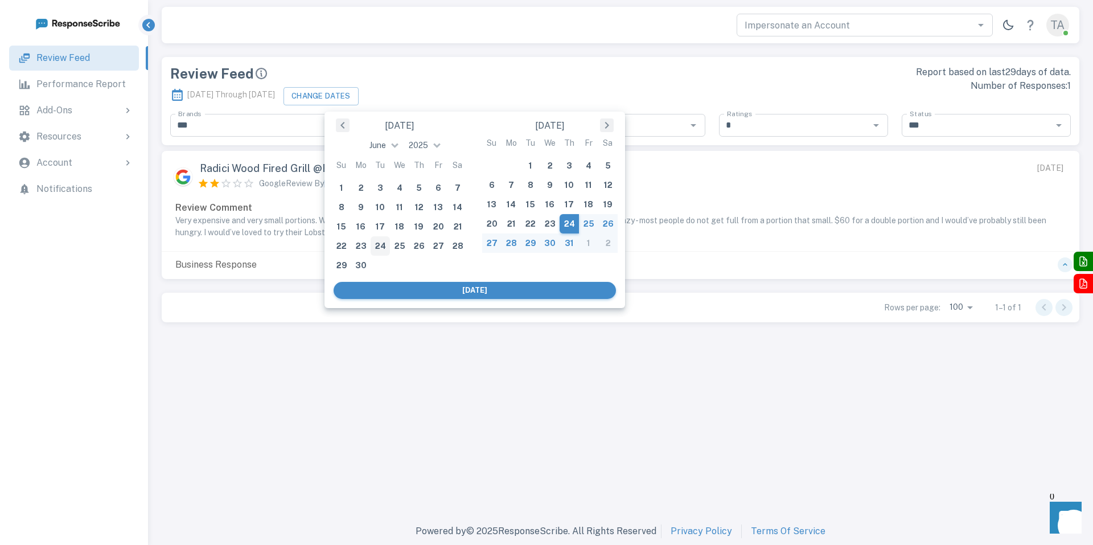
click at [342, 120] on button "Previous Month" at bounding box center [343, 125] width 14 height 14
click at [393, 145] on span at bounding box center [394, 144] width 7 height 7
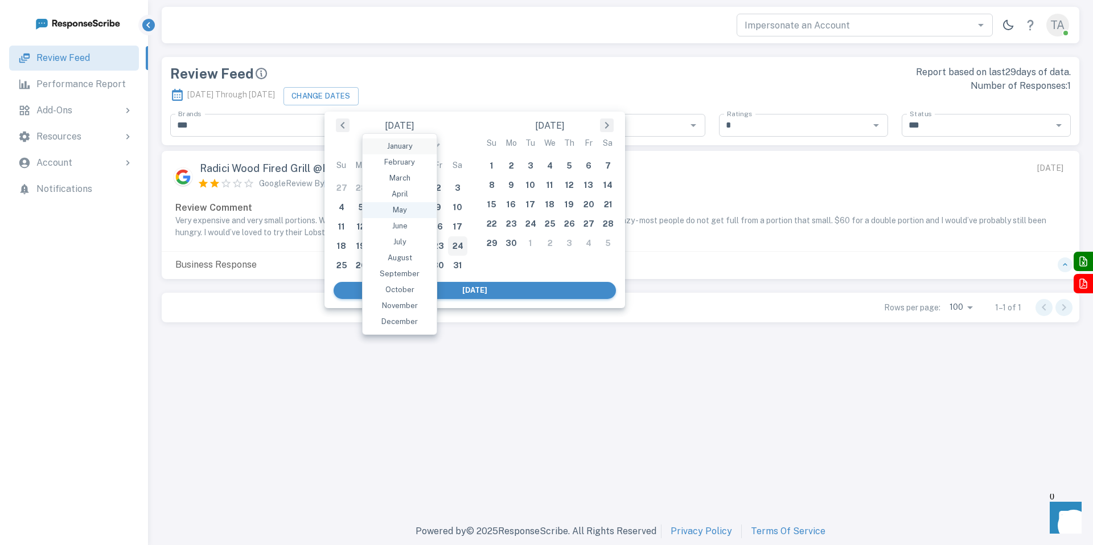
click at [396, 145] on div "January" at bounding box center [400, 146] width 74 height 16
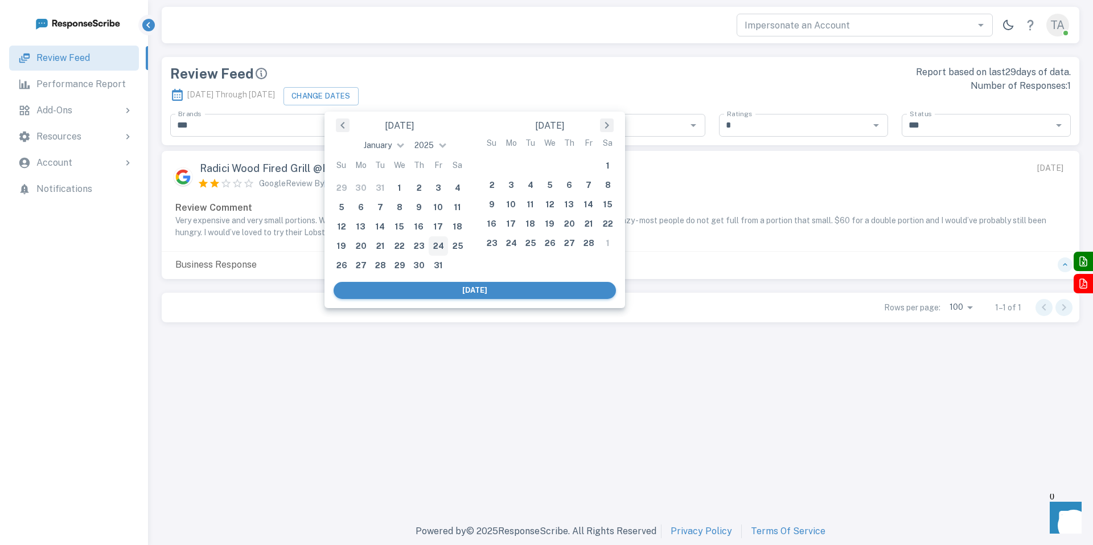
click at [474, 289] on div "[DATE]" at bounding box center [475, 290] width 282 height 17
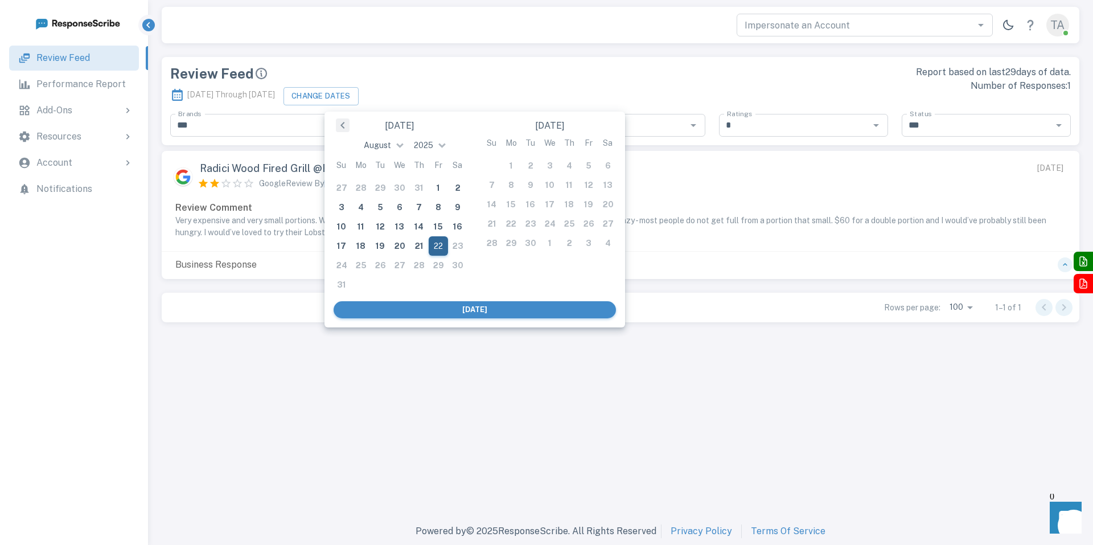
click at [438, 243] on div "22" at bounding box center [438, 245] width 19 height 19
click at [488, 305] on div "[DATE]" at bounding box center [475, 309] width 282 height 17
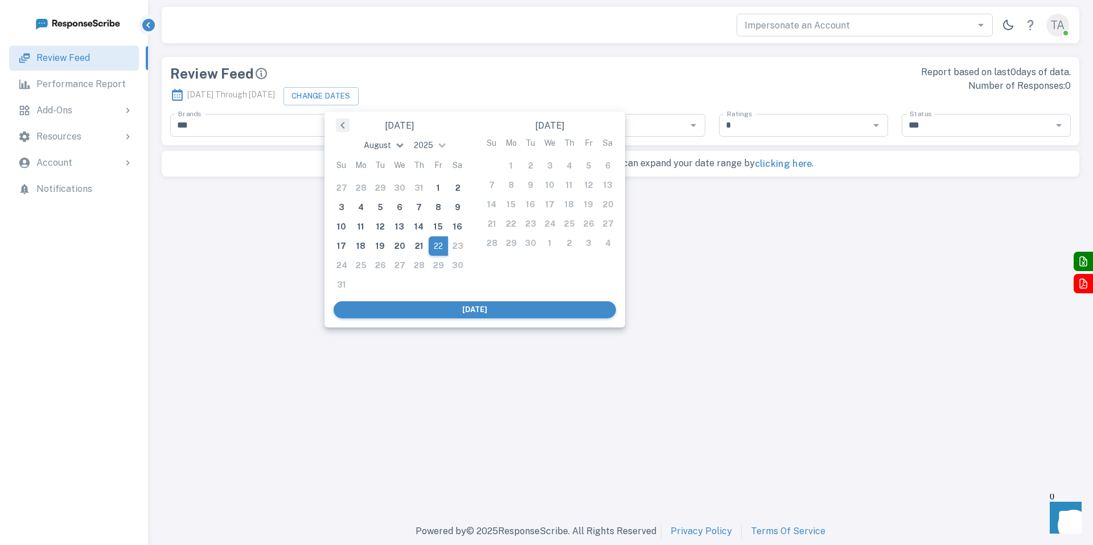
click at [397, 146] on span at bounding box center [399, 144] width 7 height 7
click at [397, 142] on div "January" at bounding box center [400, 146] width 74 height 16
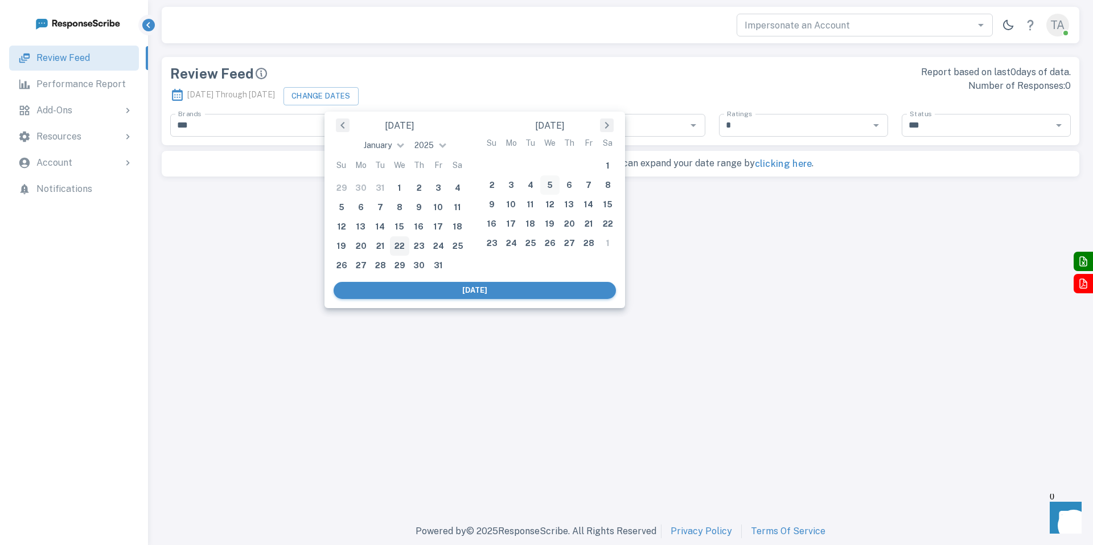
click at [543, 193] on div "5" at bounding box center [549, 184] width 19 height 19
click at [606, 129] on button "Next Month" at bounding box center [607, 125] width 14 height 14
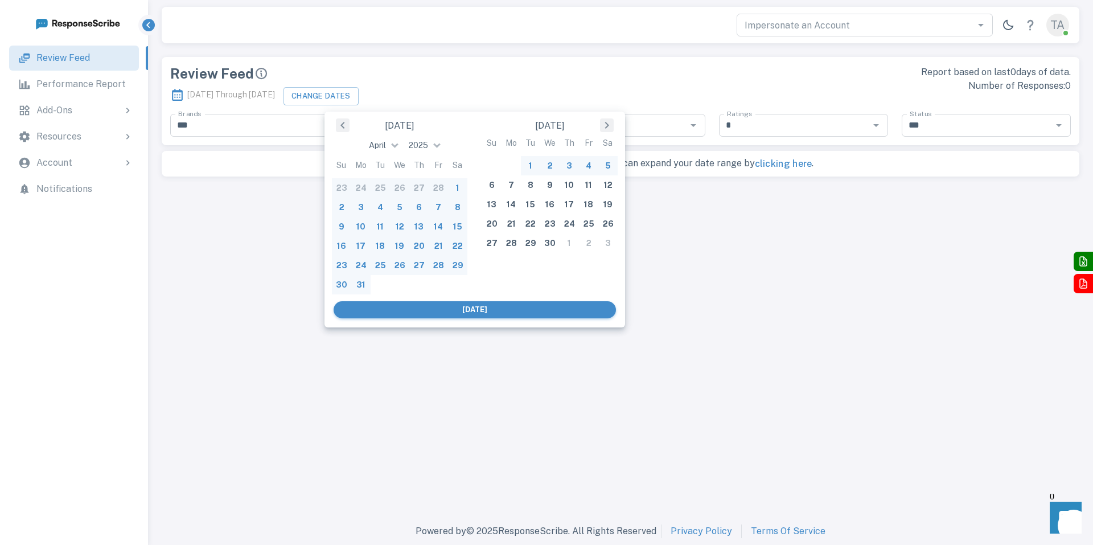
click at [606, 129] on button "Next Month" at bounding box center [607, 125] width 14 height 14
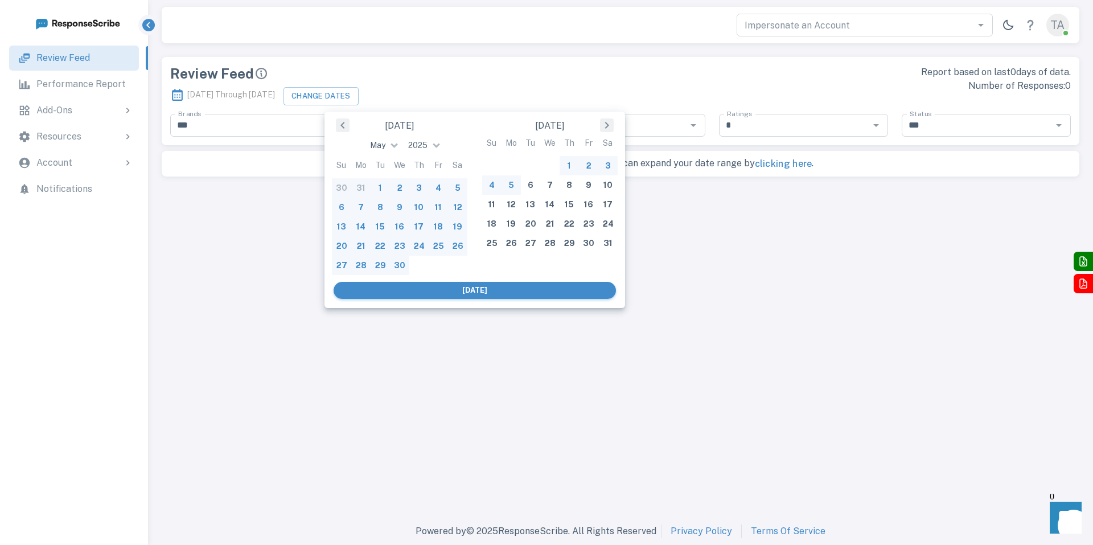
click at [606, 129] on button "Next Month" at bounding box center [607, 125] width 14 height 14
click at [588, 230] on div "22" at bounding box center [588, 223] width 19 height 19
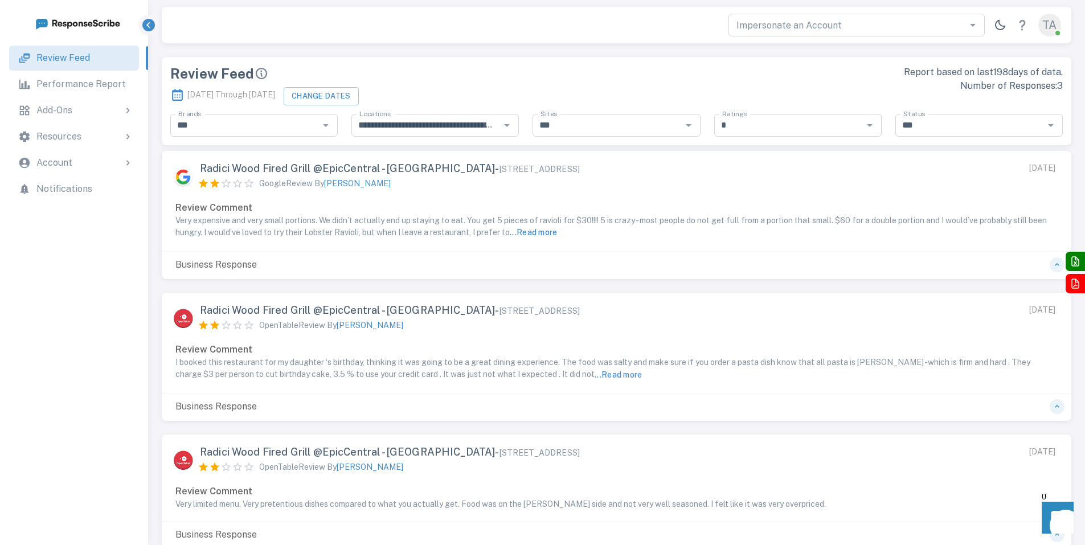
click at [543, 229] on button "... Read more" at bounding box center [534, 232] width 48 height 14
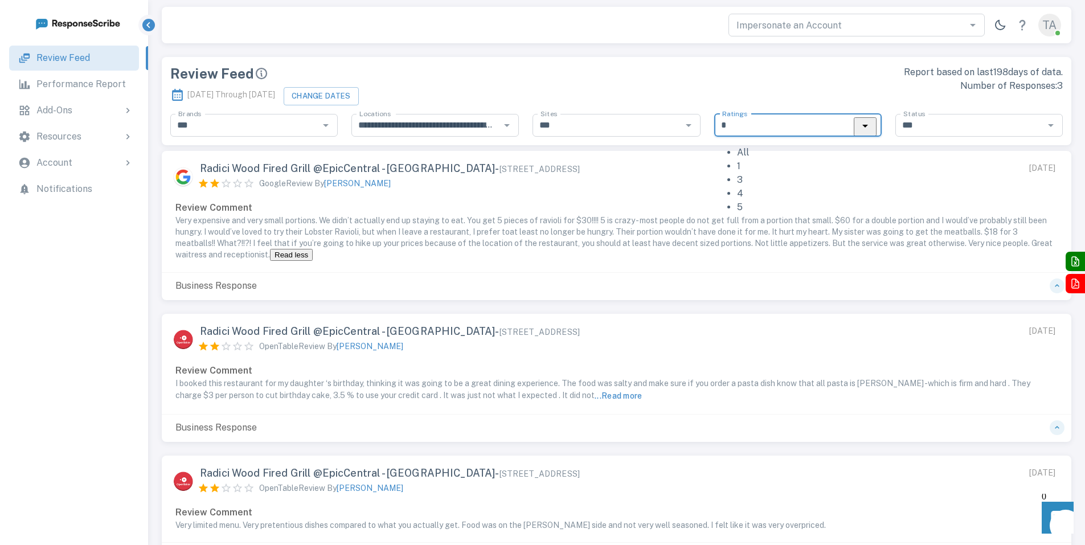
click at [765, 126] on input "*" at bounding box center [788, 125] width 142 height 16
click at [777, 172] on li "1" at bounding box center [809, 166] width 145 height 14
type input "*"
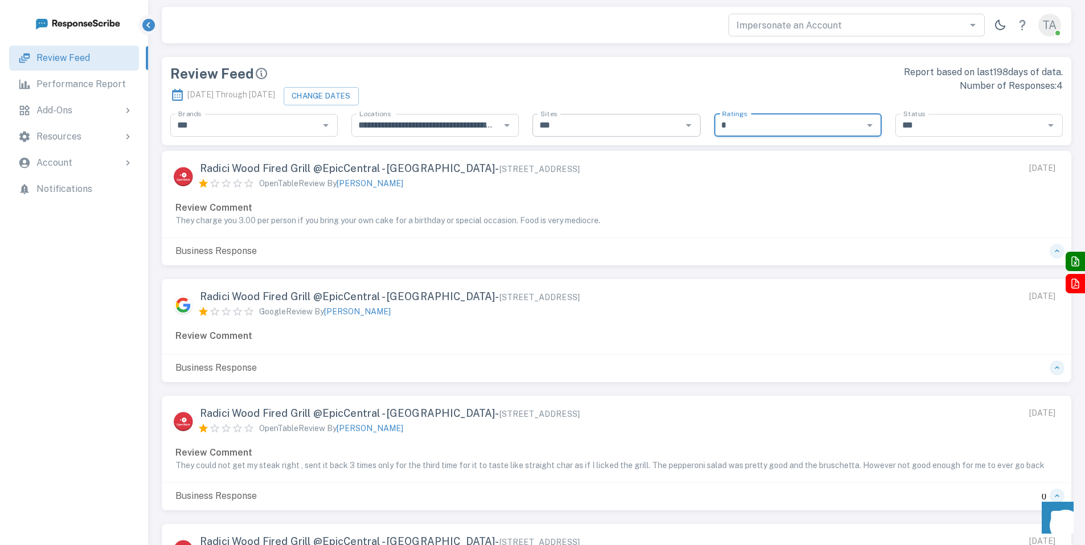
click at [695, 126] on icon "Open" at bounding box center [689, 125] width 14 height 14
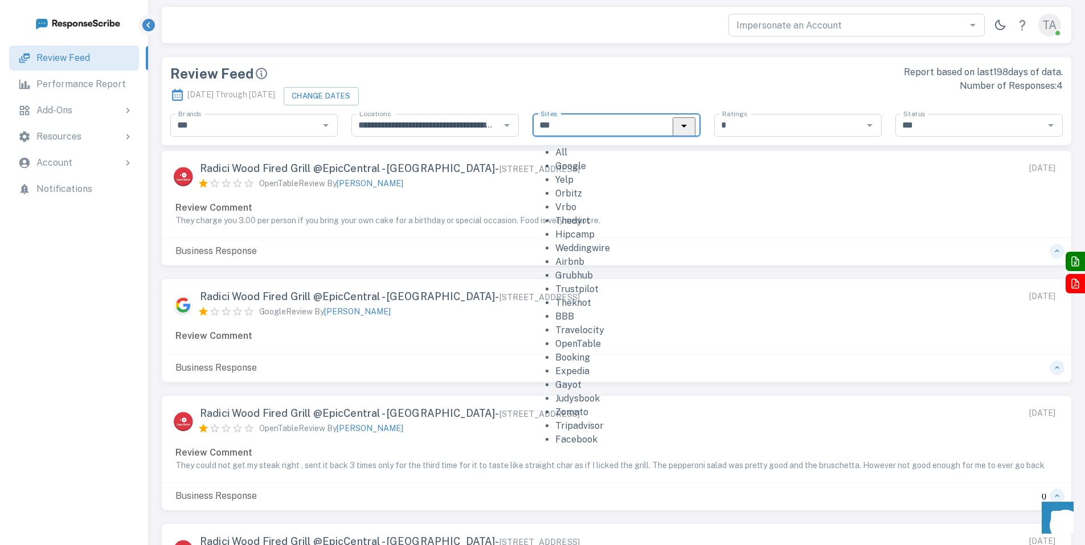
click at [609, 173] on li "Google" at bounding box center [627, 166] width 145 height 14
type input "******"
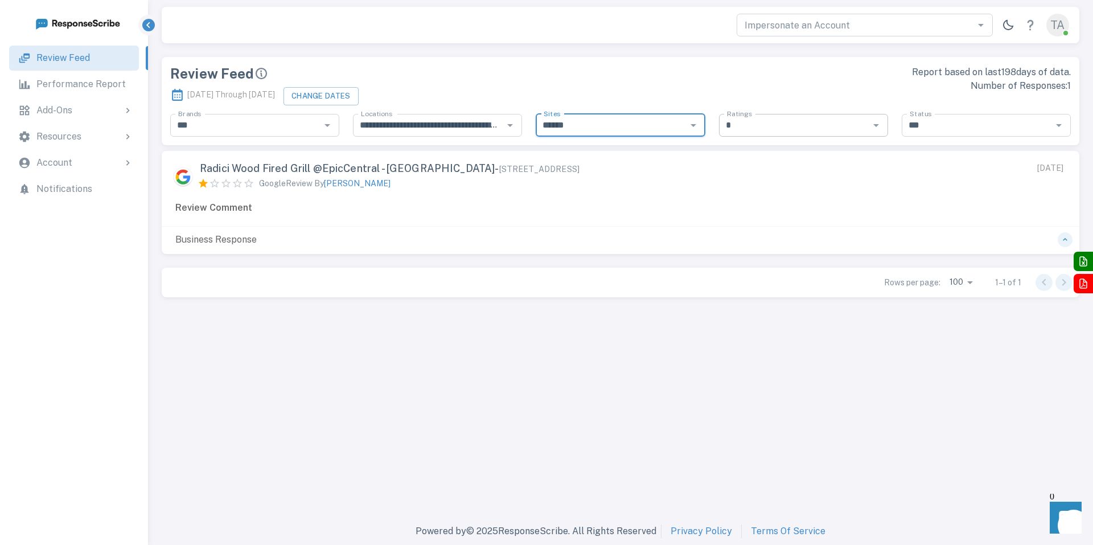
click at [875, 127] on icon "Open" at bounding box center [876, 125] width 14 height 14
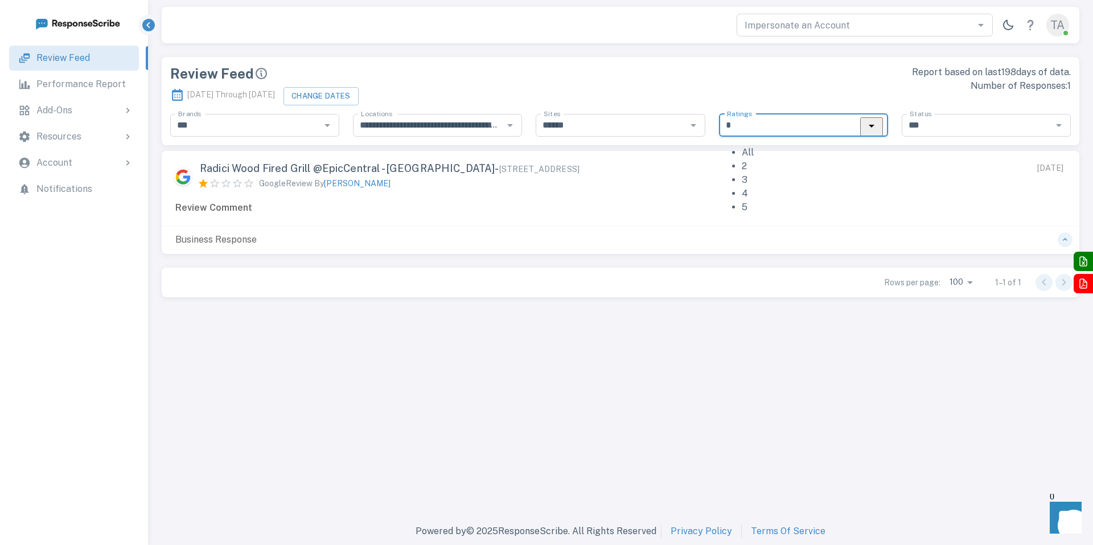
click at [793, 173] on li "2" at bounding box center [815, 166] width 146 height 14
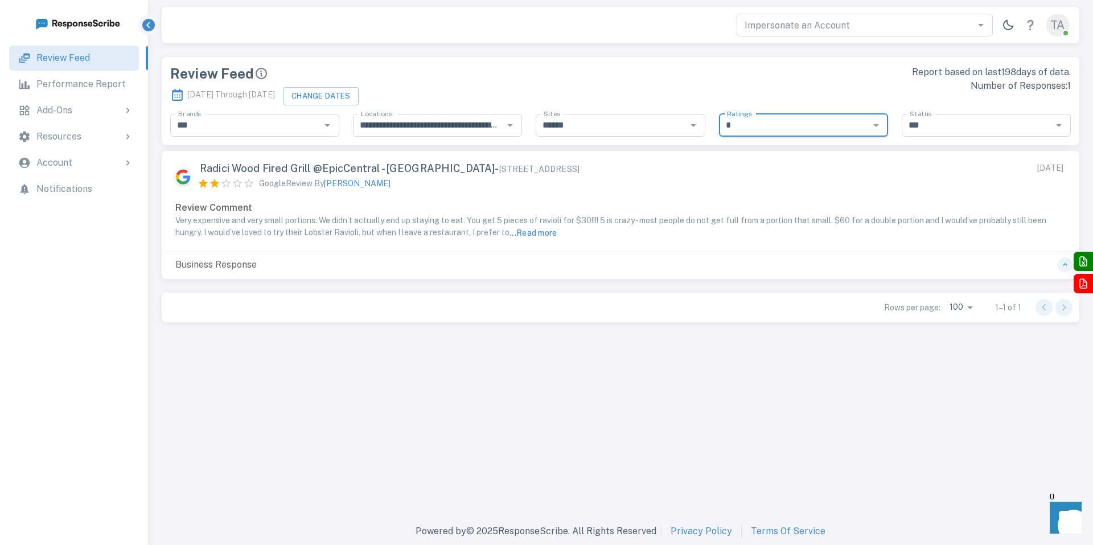
click at [881, 122] on icon "Open" at bounding box center [876, 125] width 14 height 14
click at [799, 187] on li "3" at bounding box center [815, 180] width 146 height 14
type input "*"
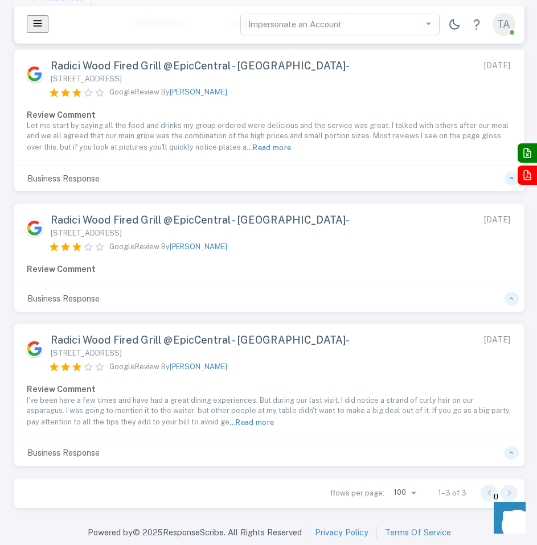
scroll to position [110, 0]
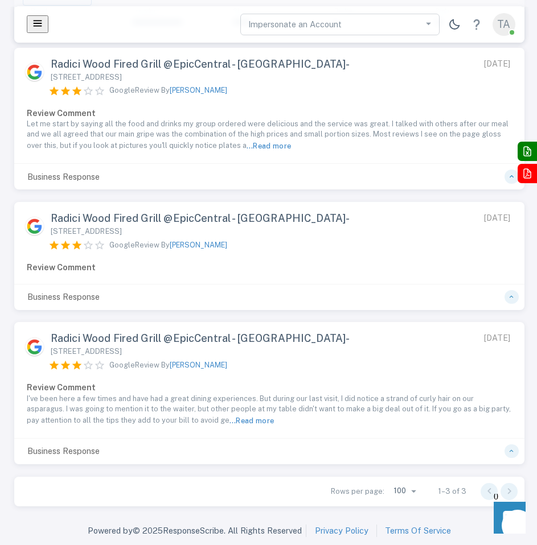
click at [180, 368] on span "[PERSON_NAME]" at bounding box center [199, 365] width 58 height 9
click at [229, 421] on button "... Read more" at bounding box center [251, 421] width 45 height 14
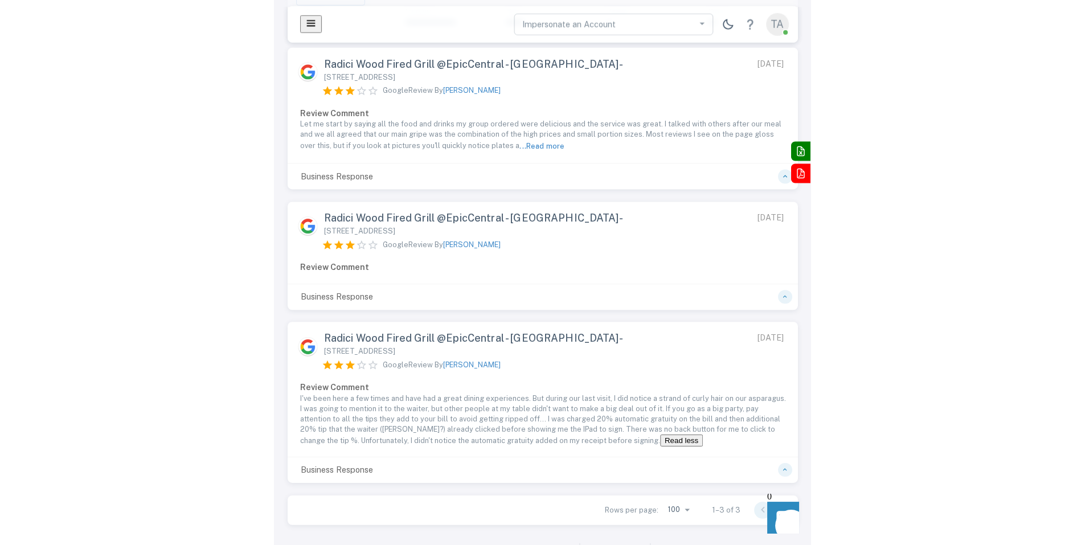
scroll to position [85, 0]
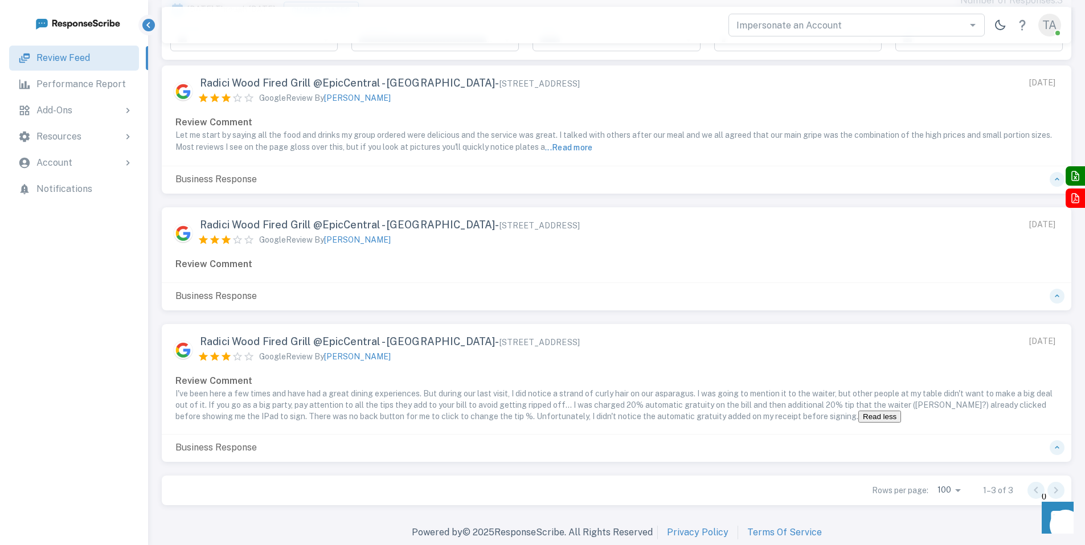
click at [109, 88] on p "Performance Report" at bounding box center [80, 84] width 89 height 14
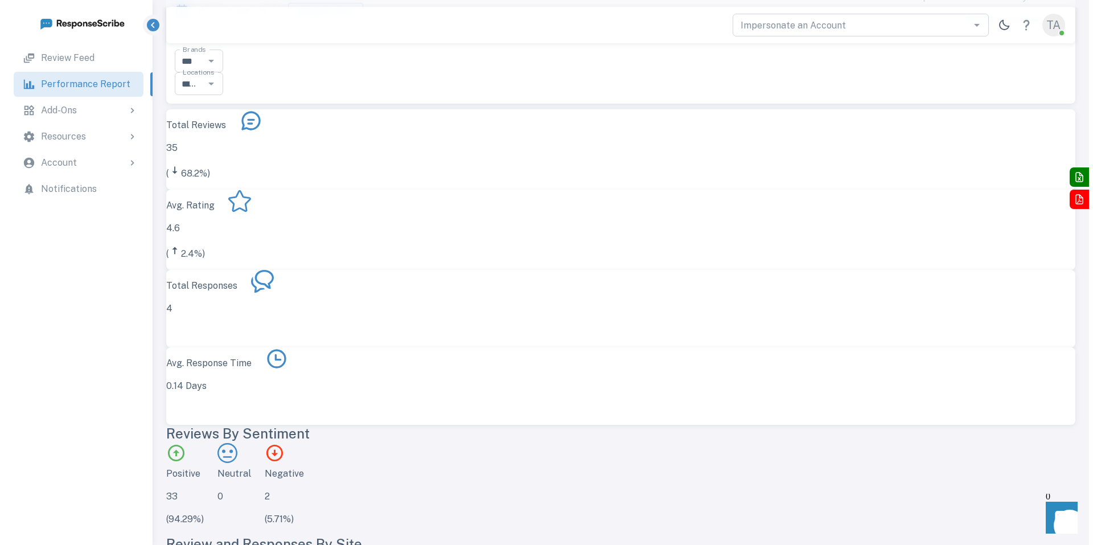
scroll to position [0, 0]
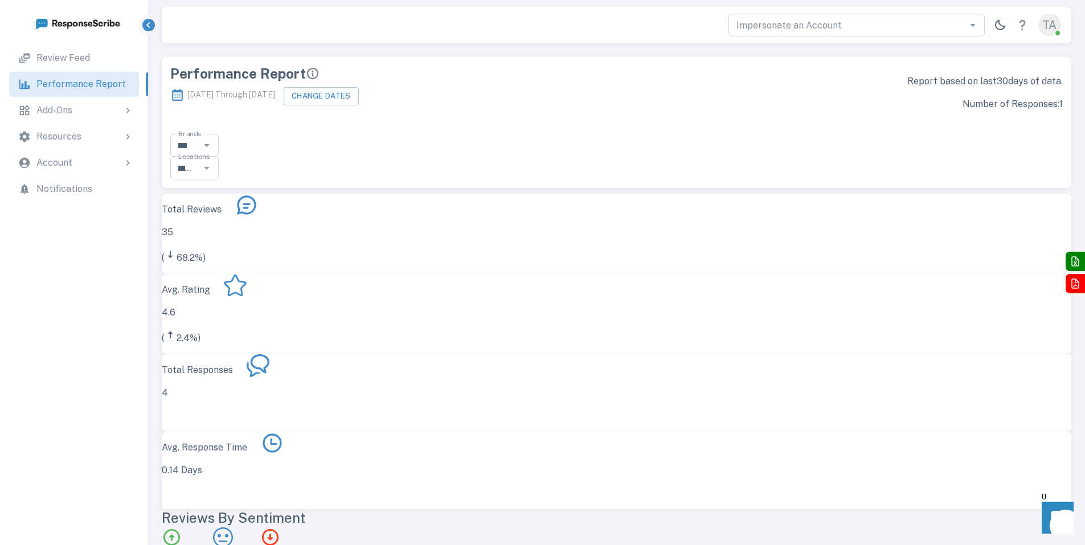
click at [80, 142] on p "Resources" at bounding box center [58, 137] width 45 height 14
click at [68, 57] on p "Review Feed" at bounding box center [63, 58] width 54 height 14
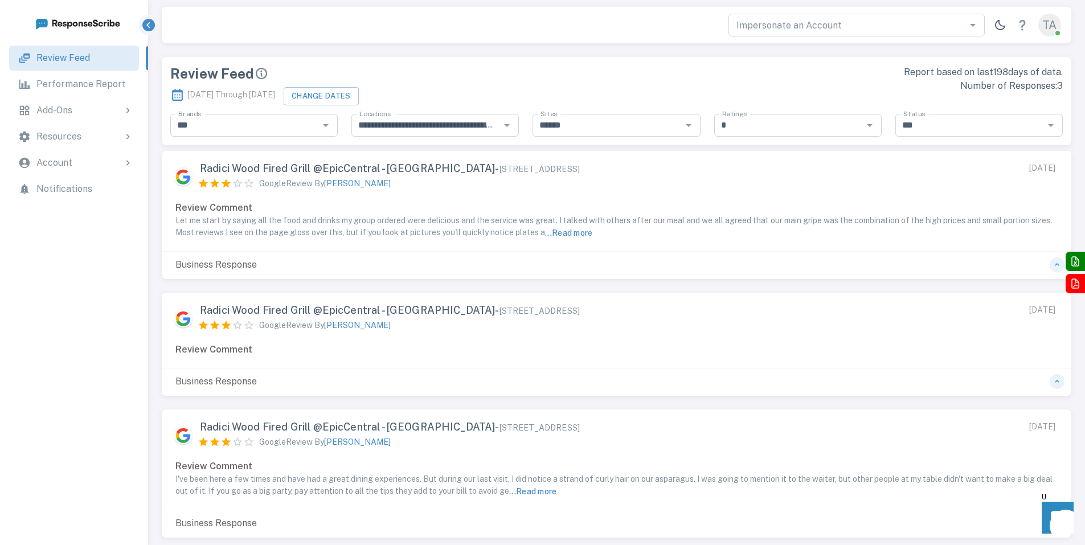
click at [150, 18] on button "button" at bounding box center [148, 25] width 20 height 20
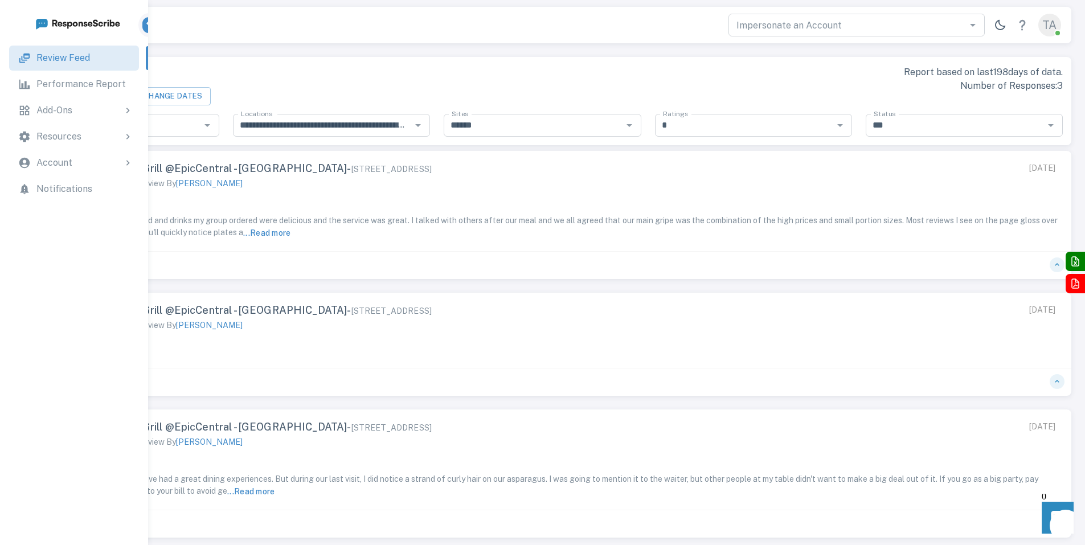
click at [149, 23] on icon "button" at bounding box center [148, 23] width 13 height 13
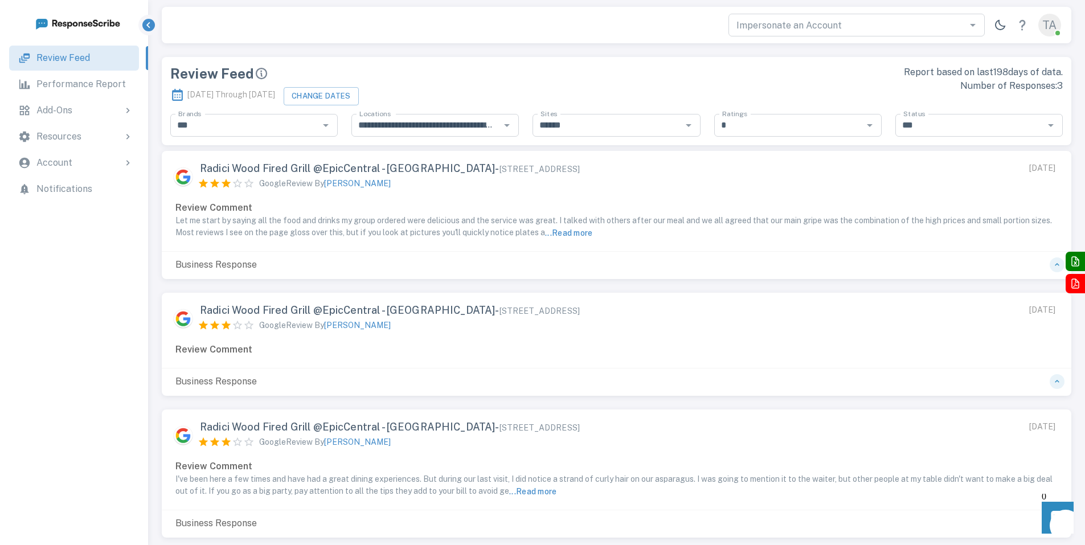
click at [147, 26] on icon "button" at bounding box center [148, 25] width 4 height 6
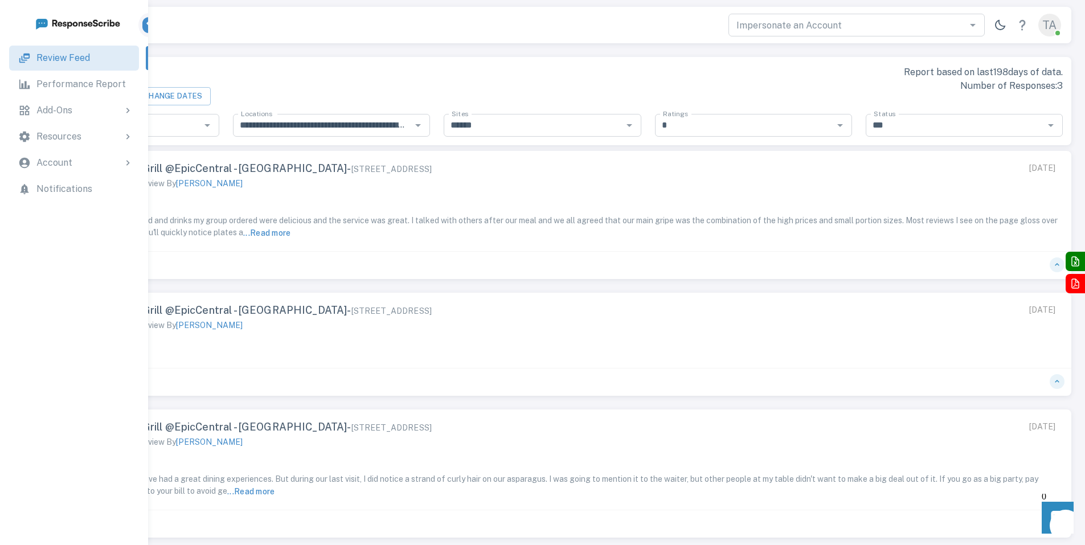
click at [147, 26] on icon "button" at bounding box center [148, 23] width 13 height 13
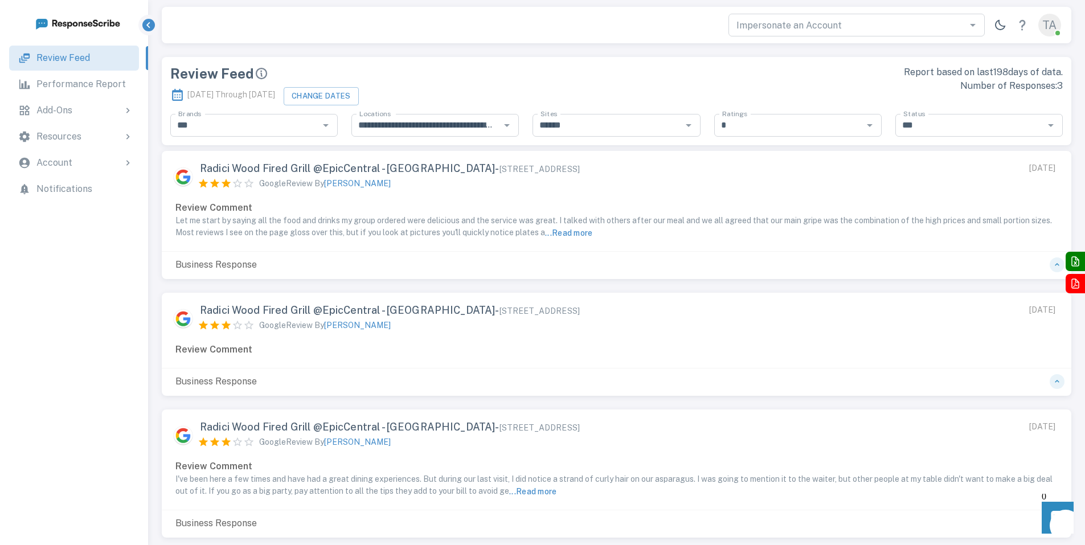
click at [1000, 22] on icon "button" at bounding box center [1000, 25] width 13 height 13
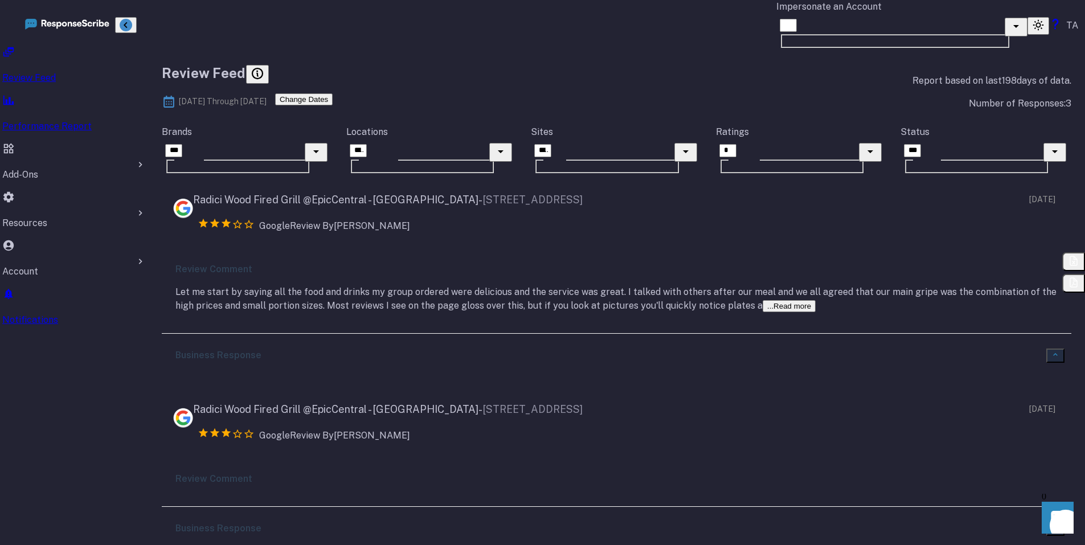
click at [1032, 22] on icon "button" at bounding box center [1038, 25] width 13 height 13
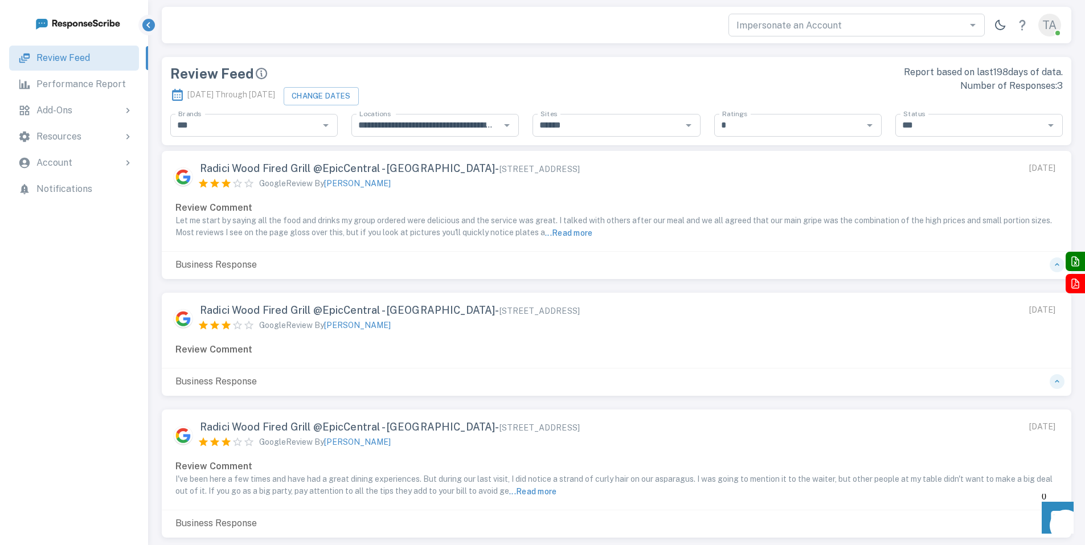
click at [1052, 27] on div "TA" at bounding box center [1049, 25] width 23 height 23
